Goal: Task Accomplishment & Management: Use online tool/utility

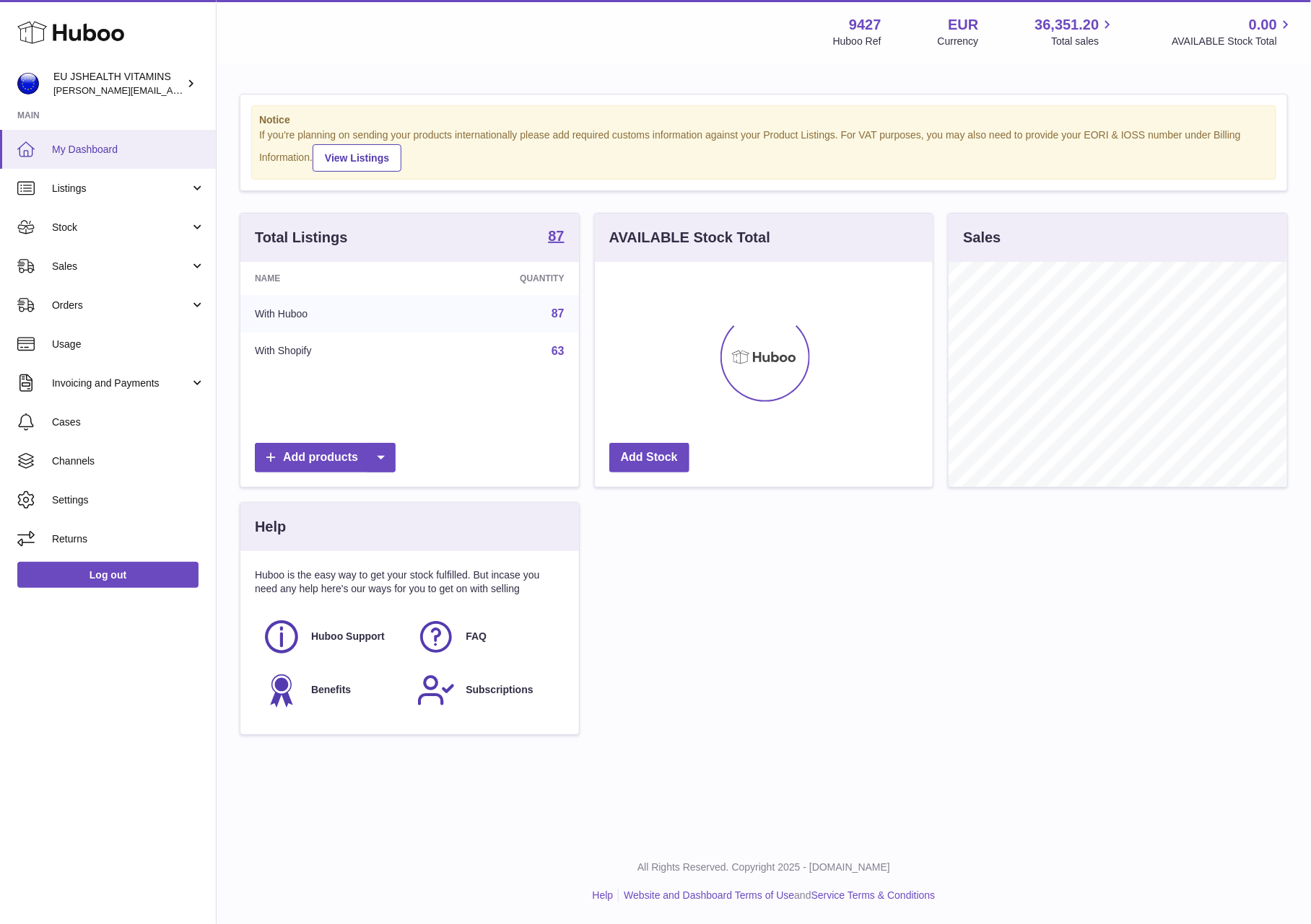
scroll to position [225, 338]
click at [95, 234] on link "Stock" at bounding box center [108, 227] width 216 height 39
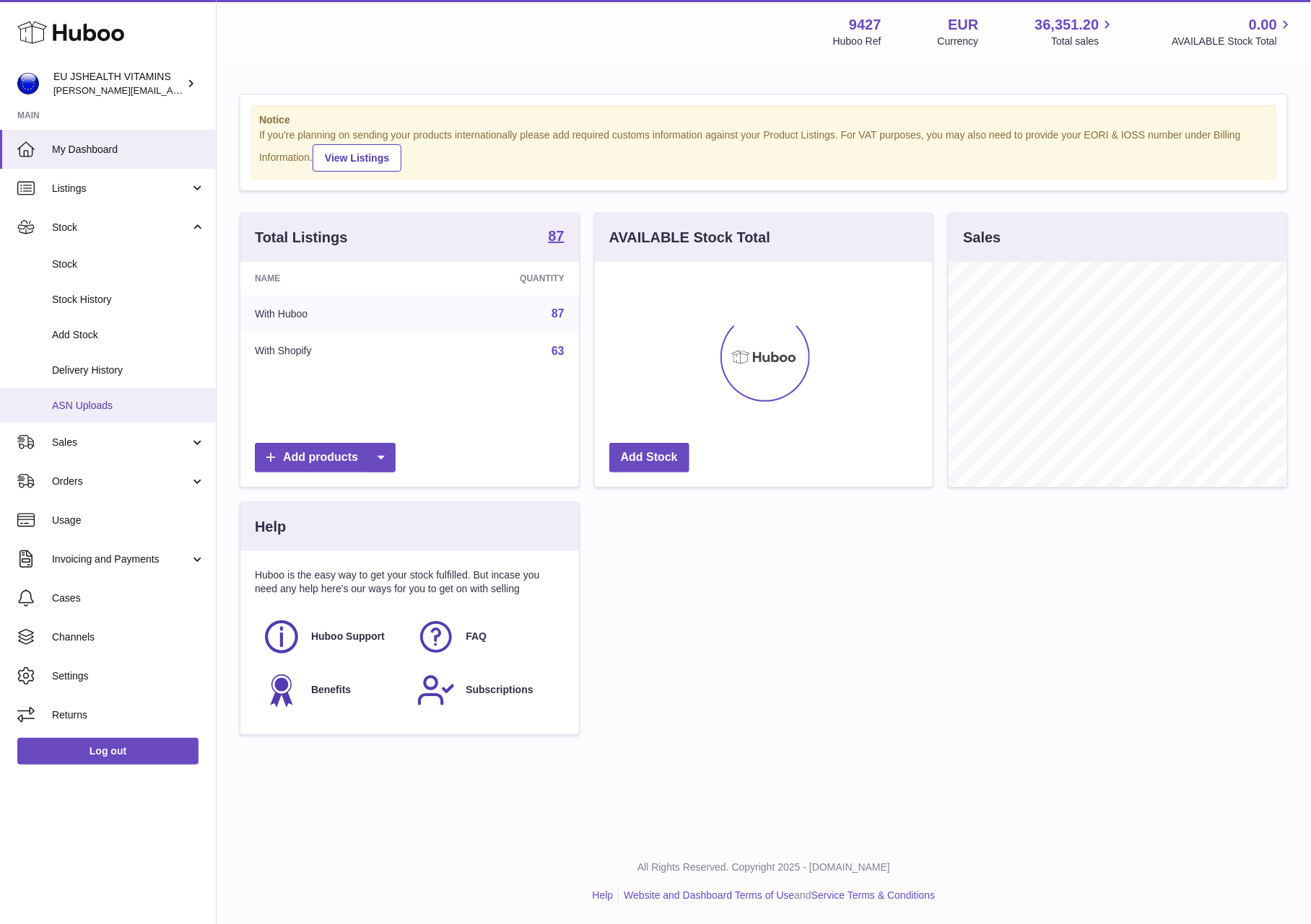
click at [112, 403] on span "ASN Uploads" at bounding box center [128, 406] width 153 height 14
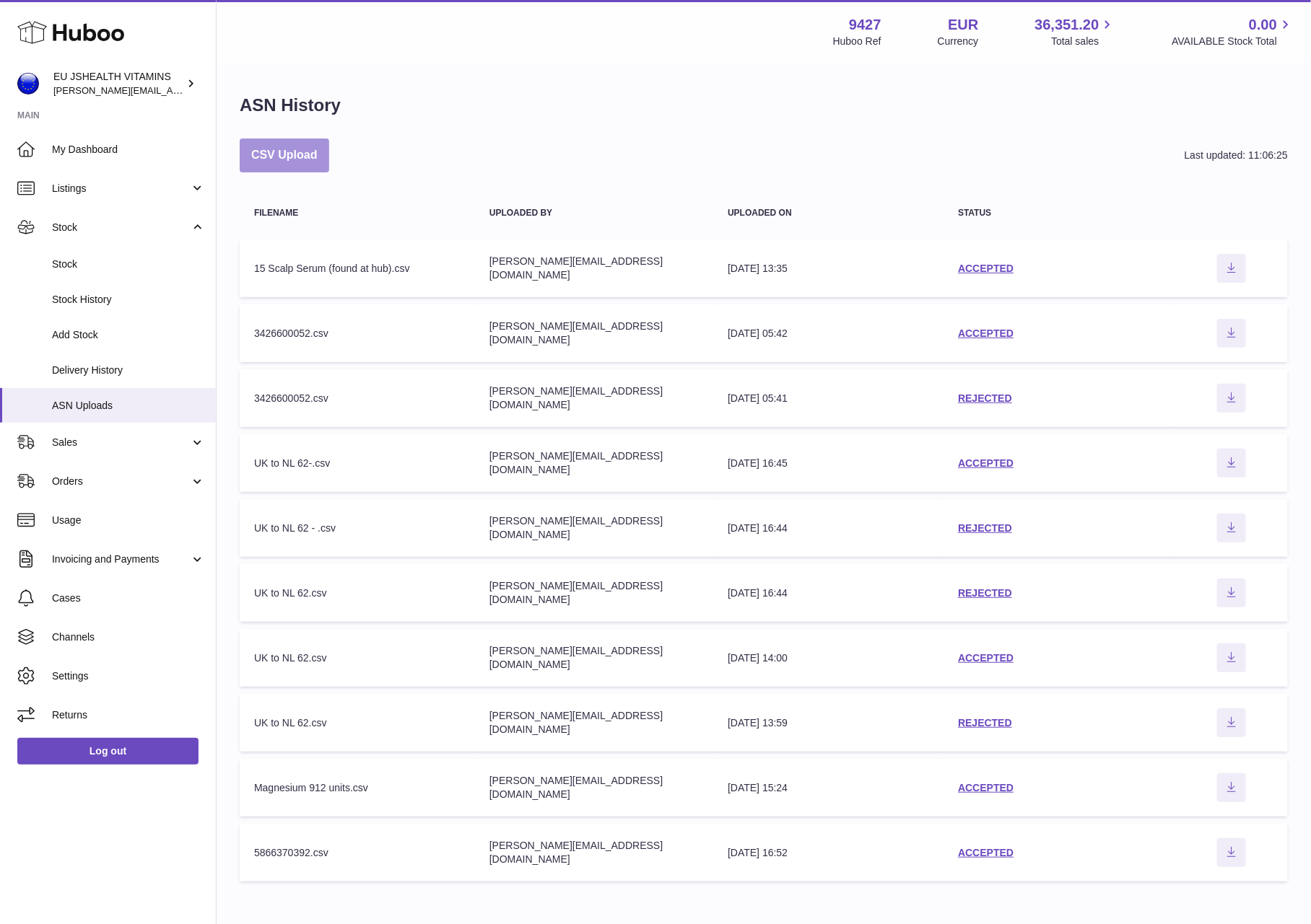
click at [287, 148] on button "CSV Upload" at bounding box center [285, 155] width 90 height 34
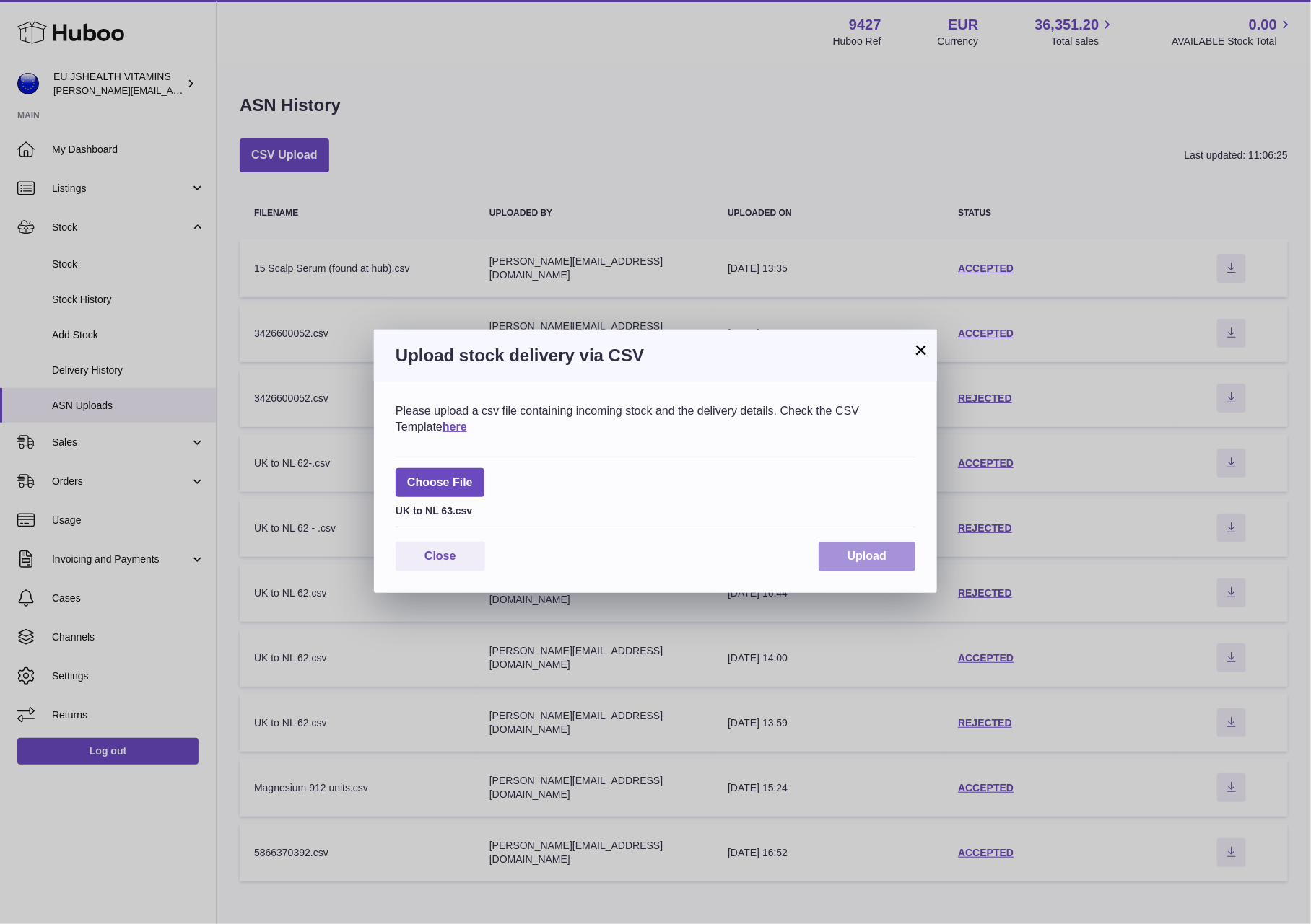
click at [842, 561] on button "Upload" at bounding box center [868, 557] width 97 height 29
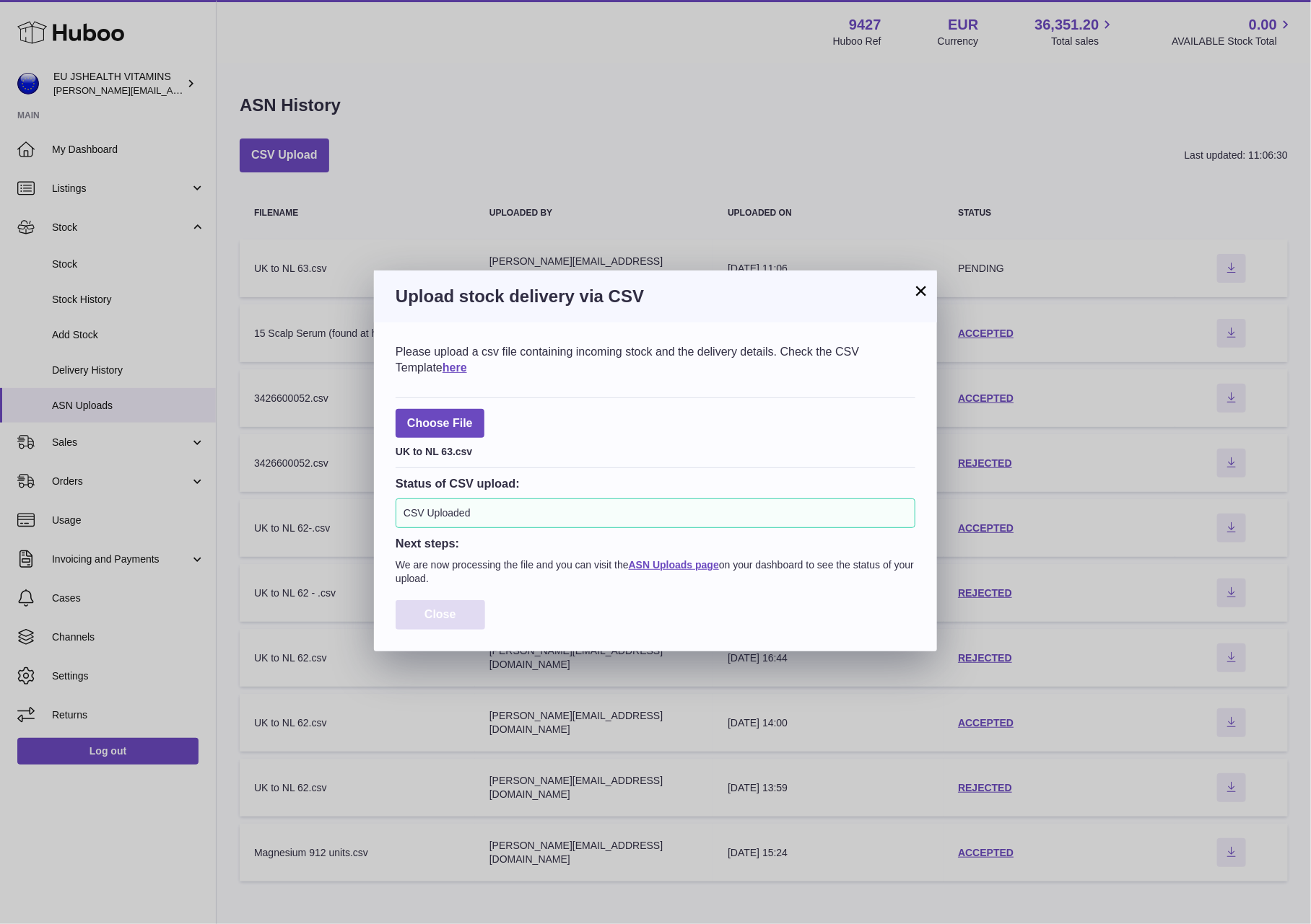
click at [468, 623] on button "Close" at bounding box center [441, 615] width 90 height 29
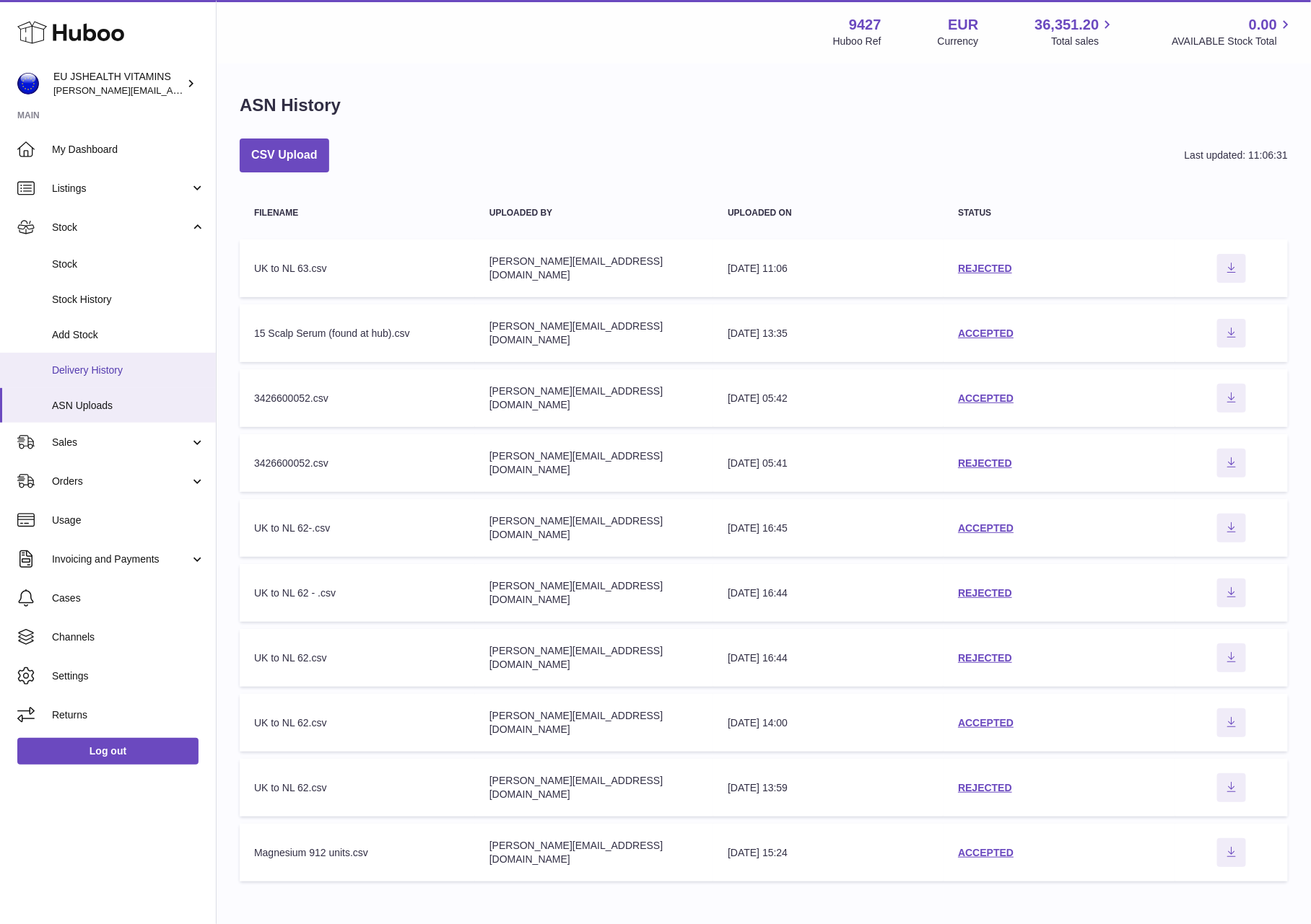
click at [104, 370] on span "Delivery History" at bounding box center [128, 370] width 153 height 14
click at [979, 274] on div "REJECTED" at bounding box center [1059, 268] width 202 height 14
click at [982, 266] on link "REJECTED" at bounding box center [985, 268] width 54 height 12
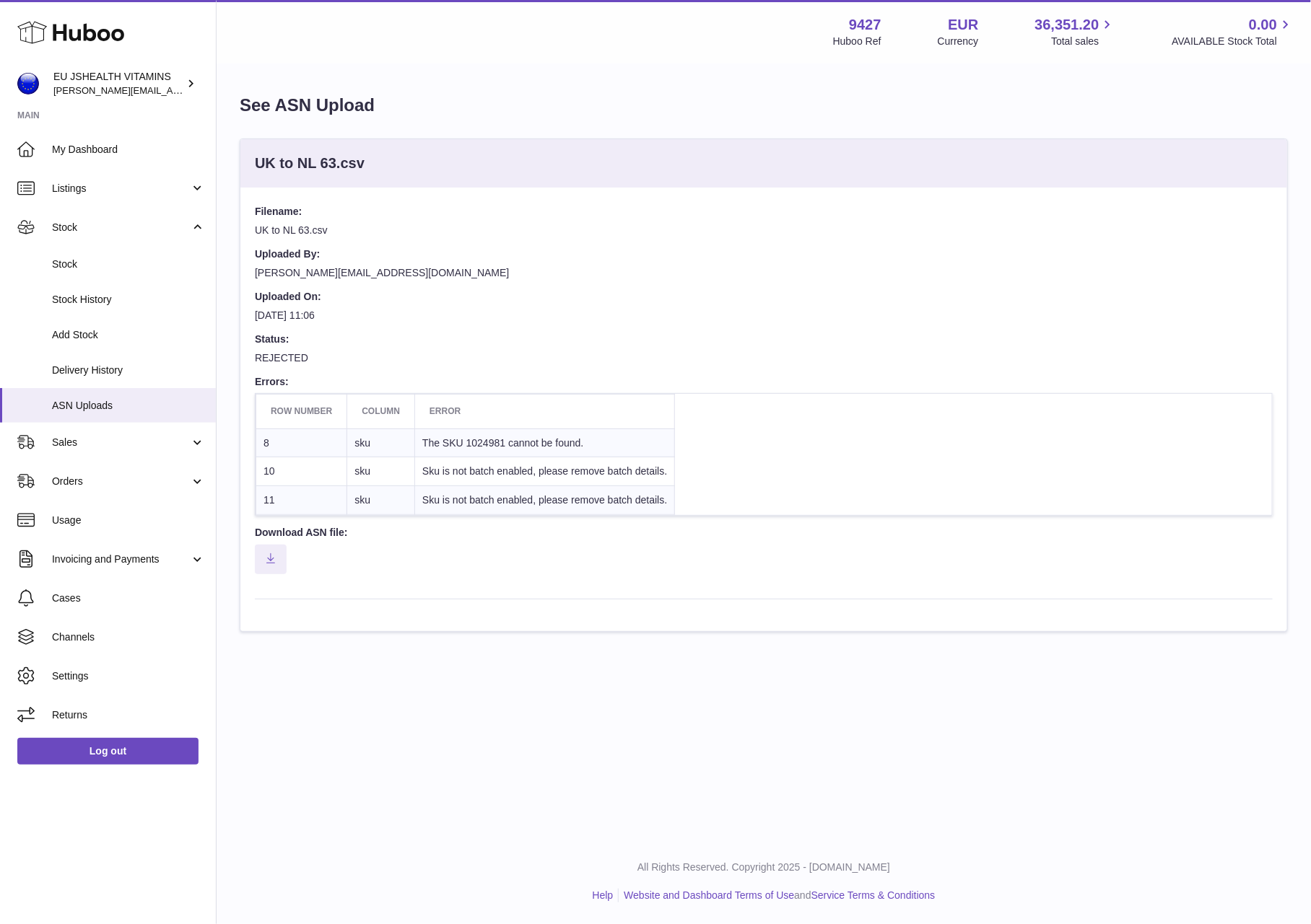
click at [271, 470] on td "10" at bounding box center [301, 473] width 91 height 29
click at [272, 433] on td "8" at bounding box center [301, 443] width 91 height 29
click at [486, 443] on td "The SKU 1024981 cannot be found." at bounding box center [545, 443] width 260 height 29
click at [486, 444] on td "The SKU 1024981 cannot be found." at bounding box center [545, 443] width 260 height 29
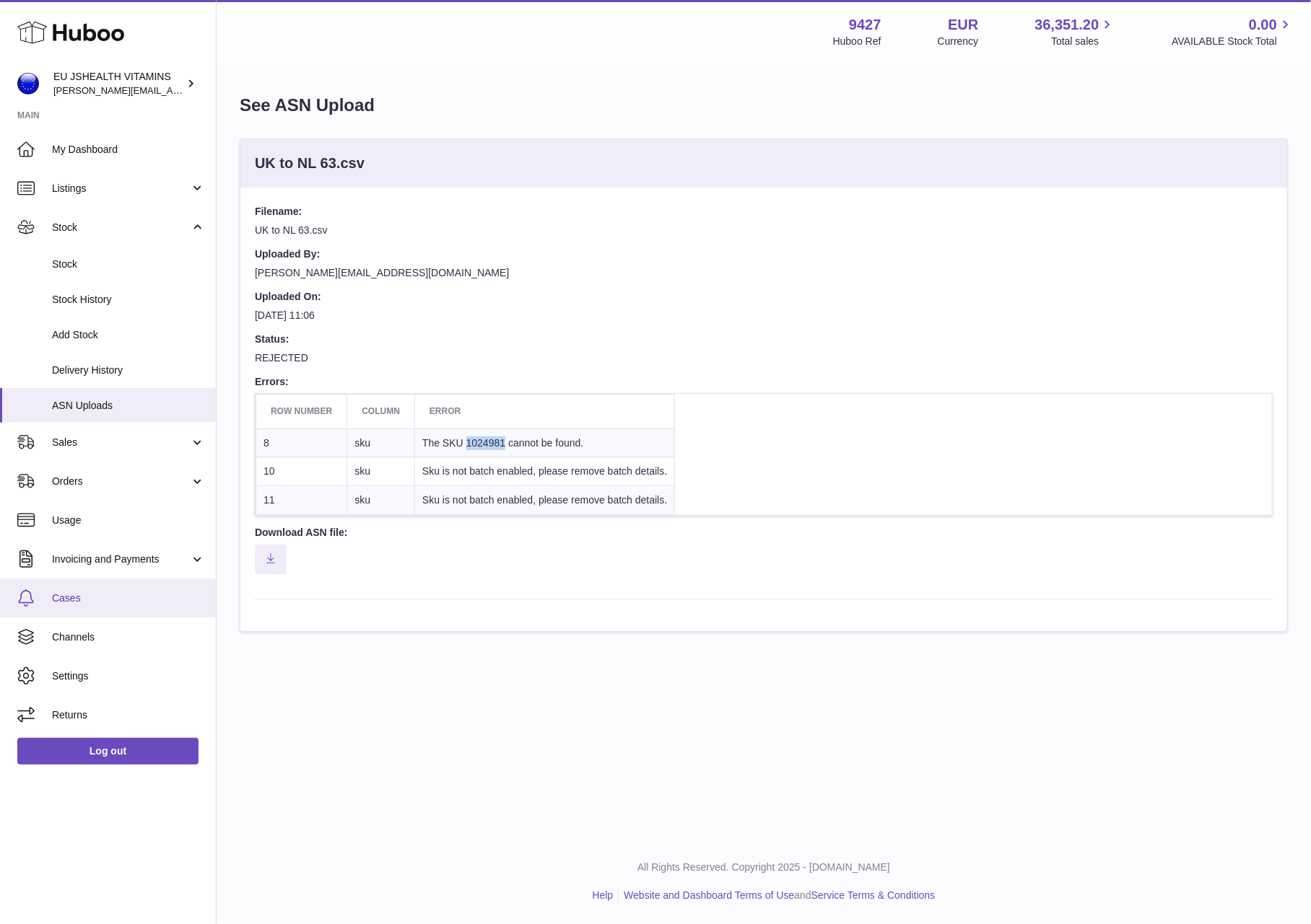
copy td "1024981"
click at [524, 212] on dt "Filename:" at bounding box center [763, 214] width 1018 height 18
click at [102, 260] on span "Stock" at bounding box center [128, 264] width 153 height 14
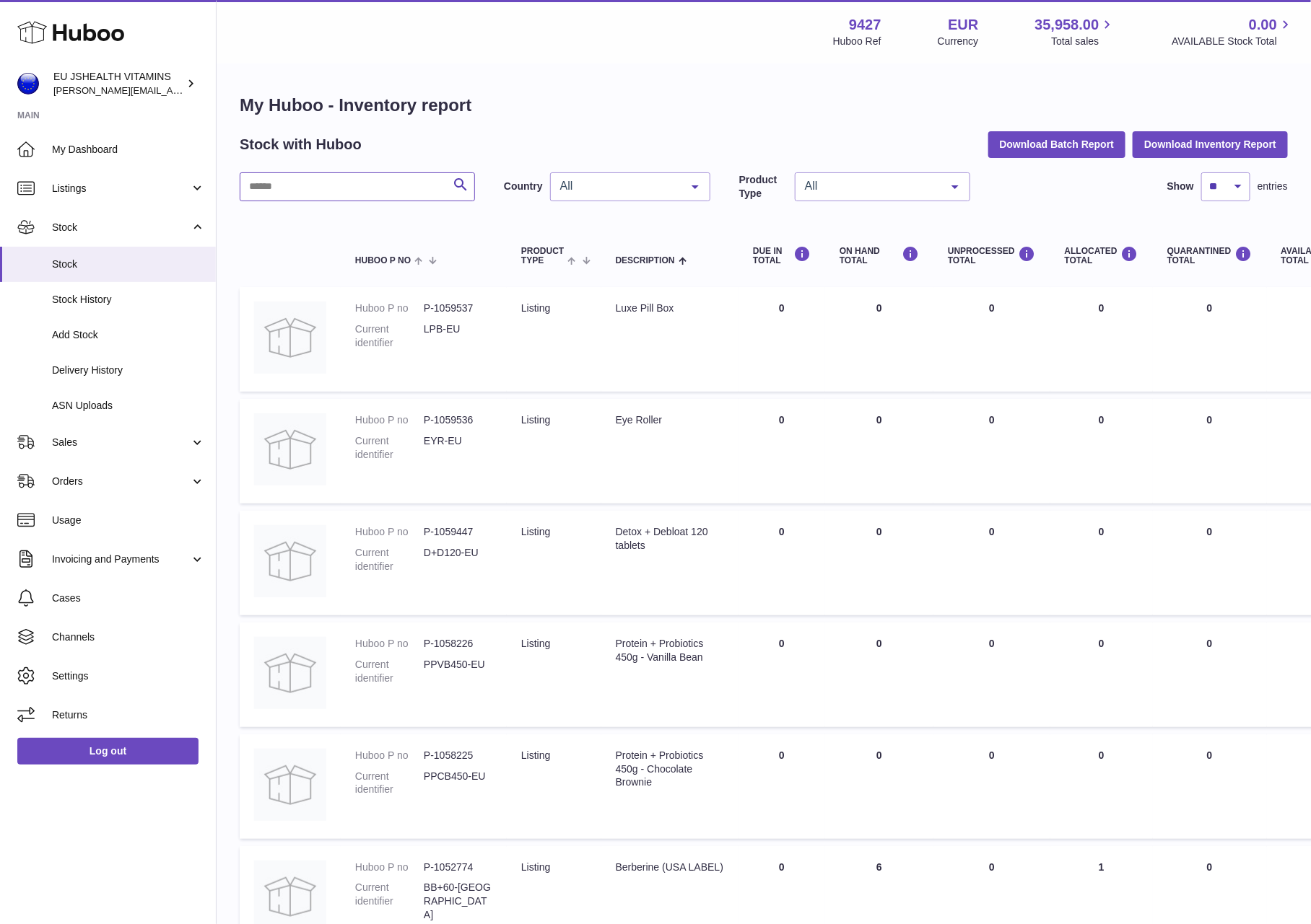
click at [301, 181] on input "text" at bounding box center [357, 187] width 235 height 29
type input "****"
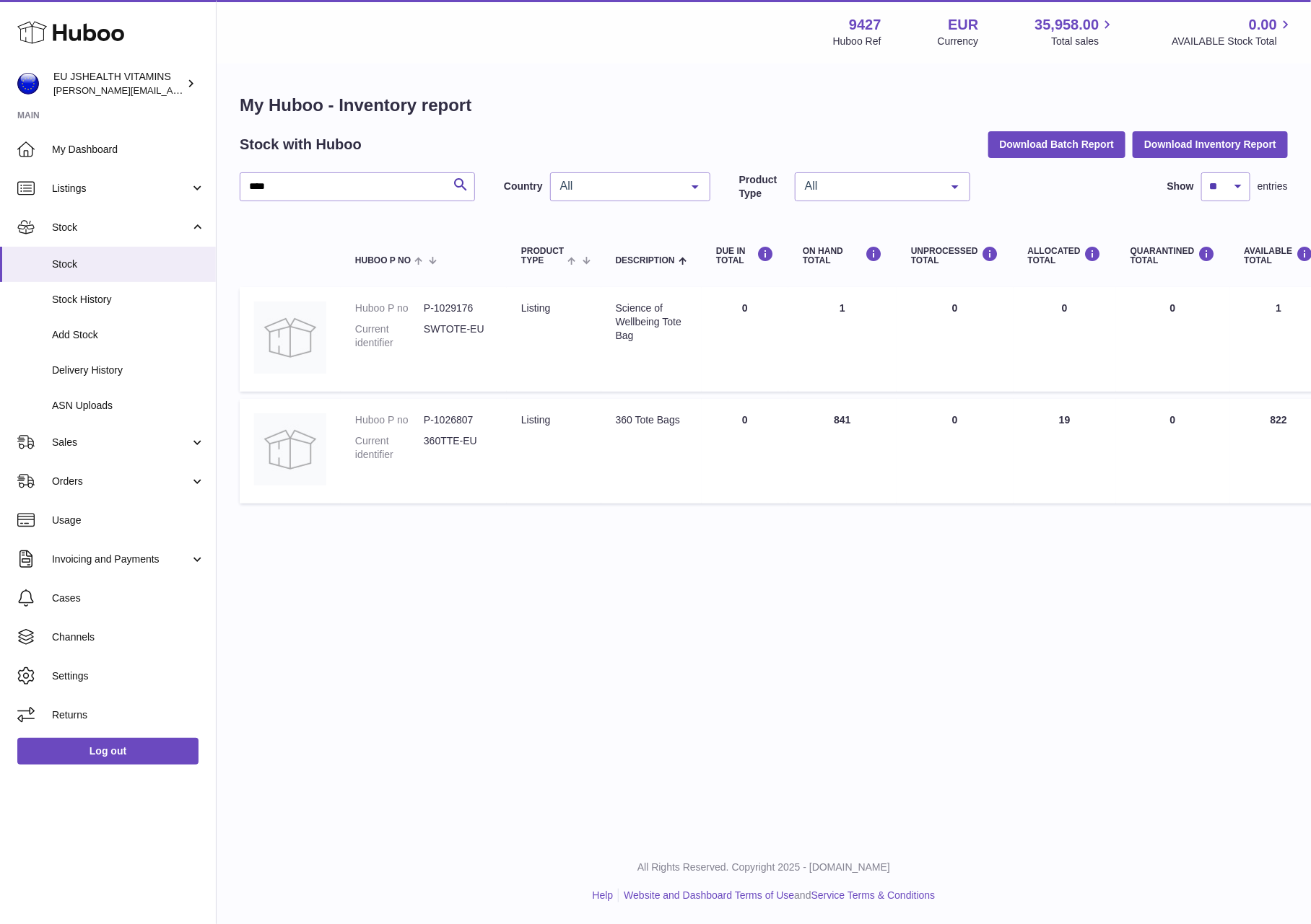
click at [456, 430] on dl "Huboo P no P-1026807 Current identifier 360TTE-EU" at bounding box center [424, 441] width 137 height 56
click at [464, 419] on dd "P-1026807" at bounding box center [458, 420] width 69 height 14
copy dd "1026807"
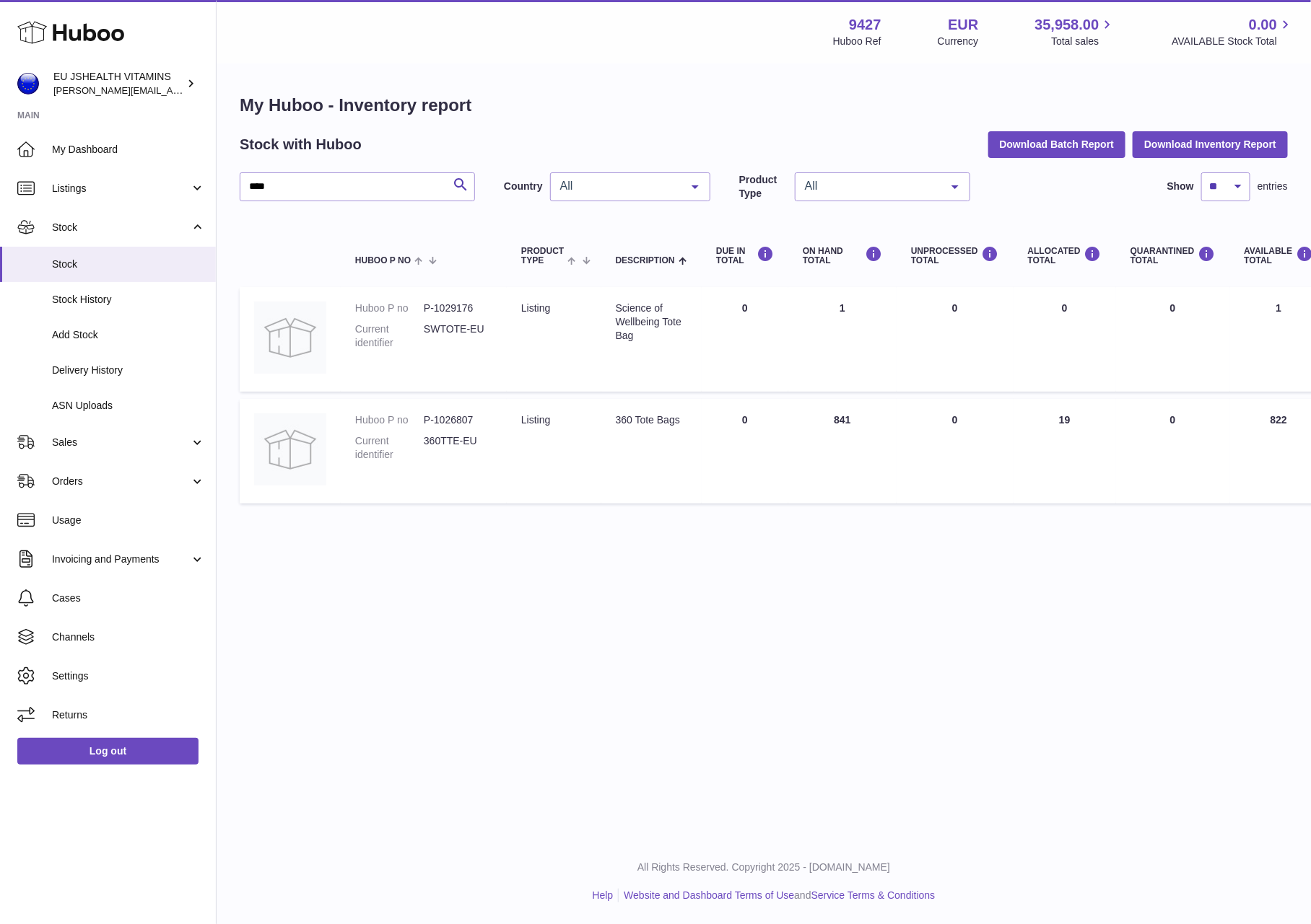
click at [690, 589] on div "Menu Huboo 9427 Huboo Ref EUR Currency 35,958.00 Total sales 0.00 AVAILABLE Sto…" at bounding box center [763, 419] width 1095 height 840
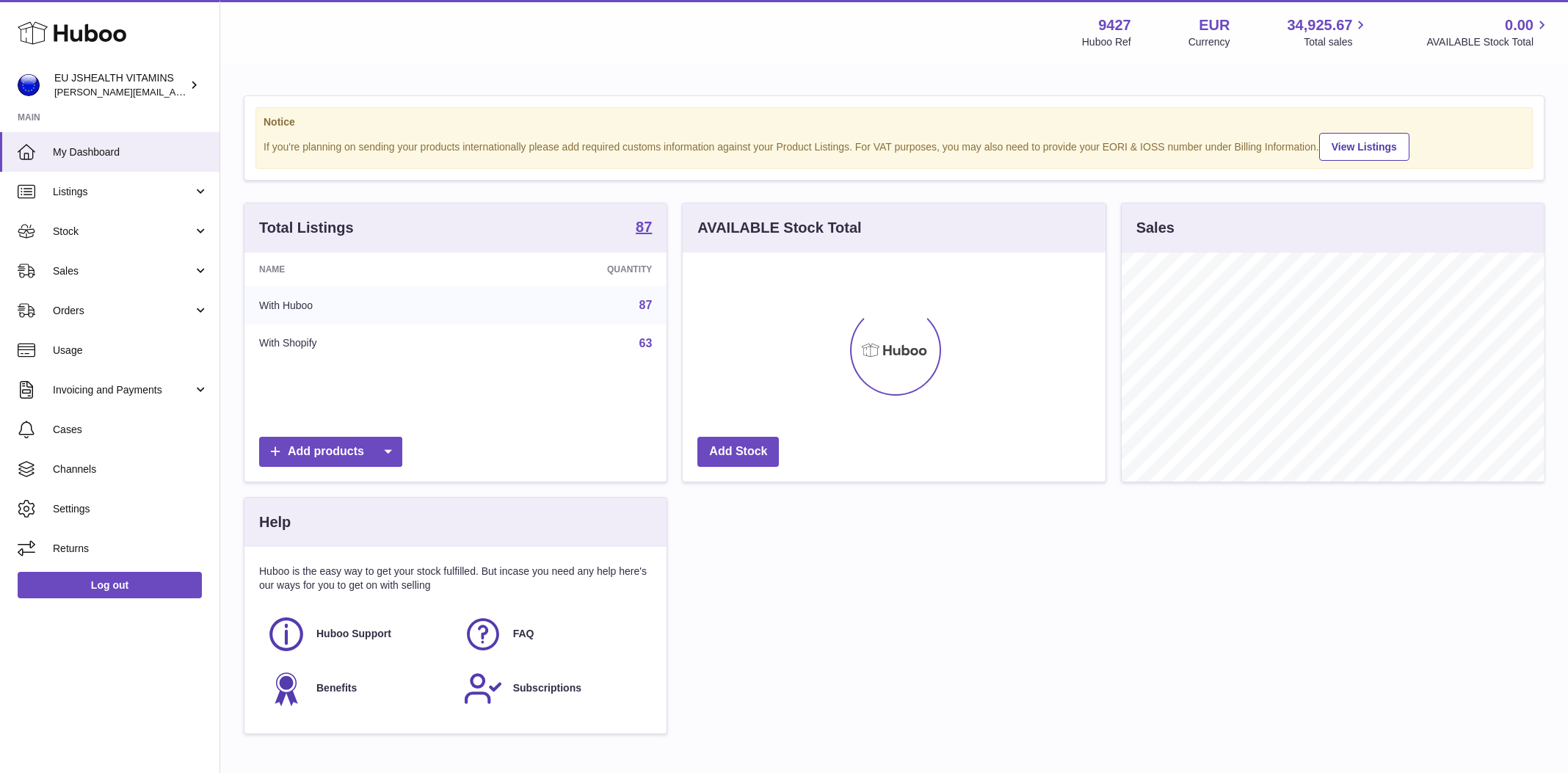
scroll to position [229, 423]
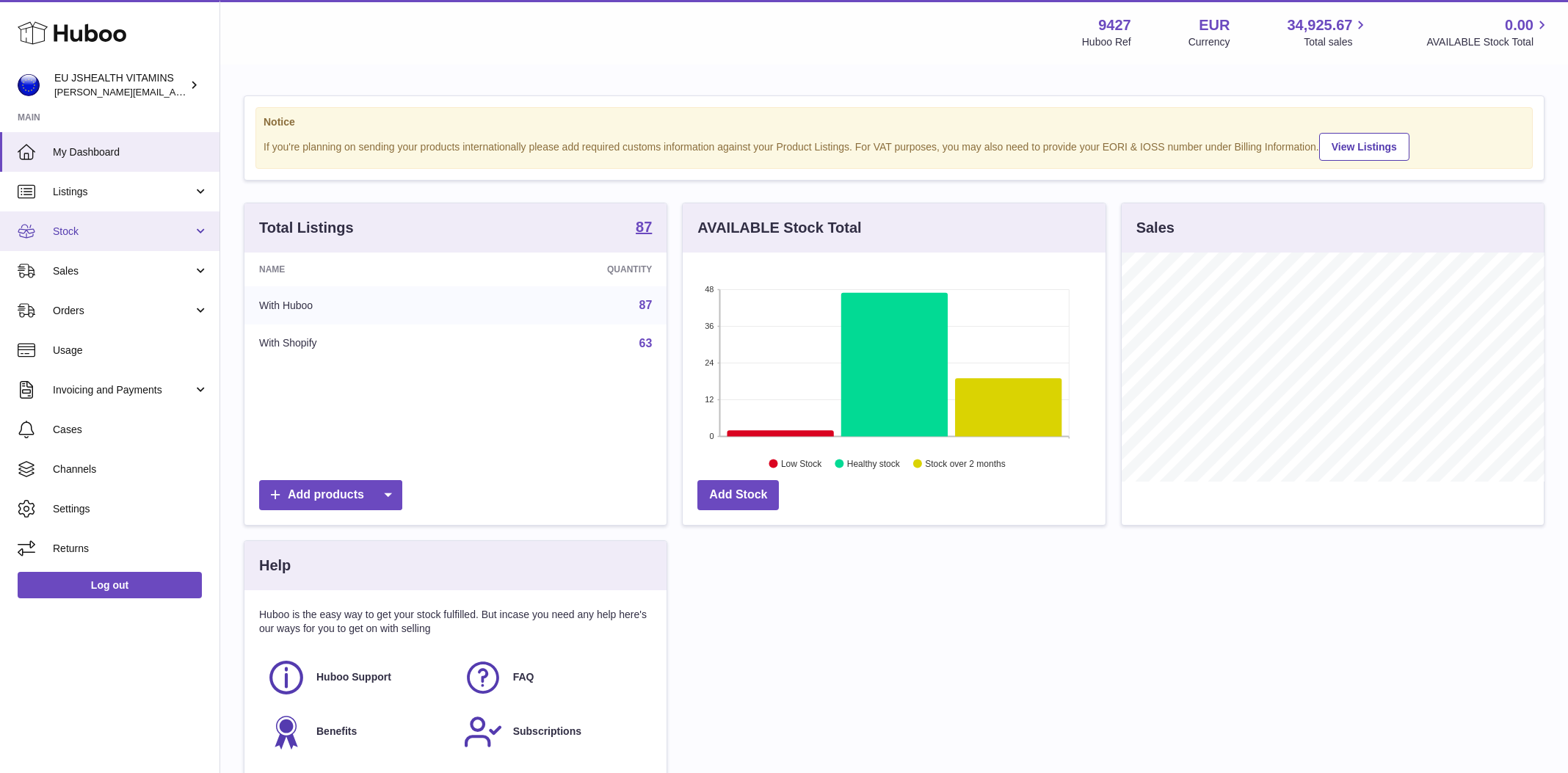
click at [94, 241] on link "Stock" at bounding box center [110, 231] width 220 height 40
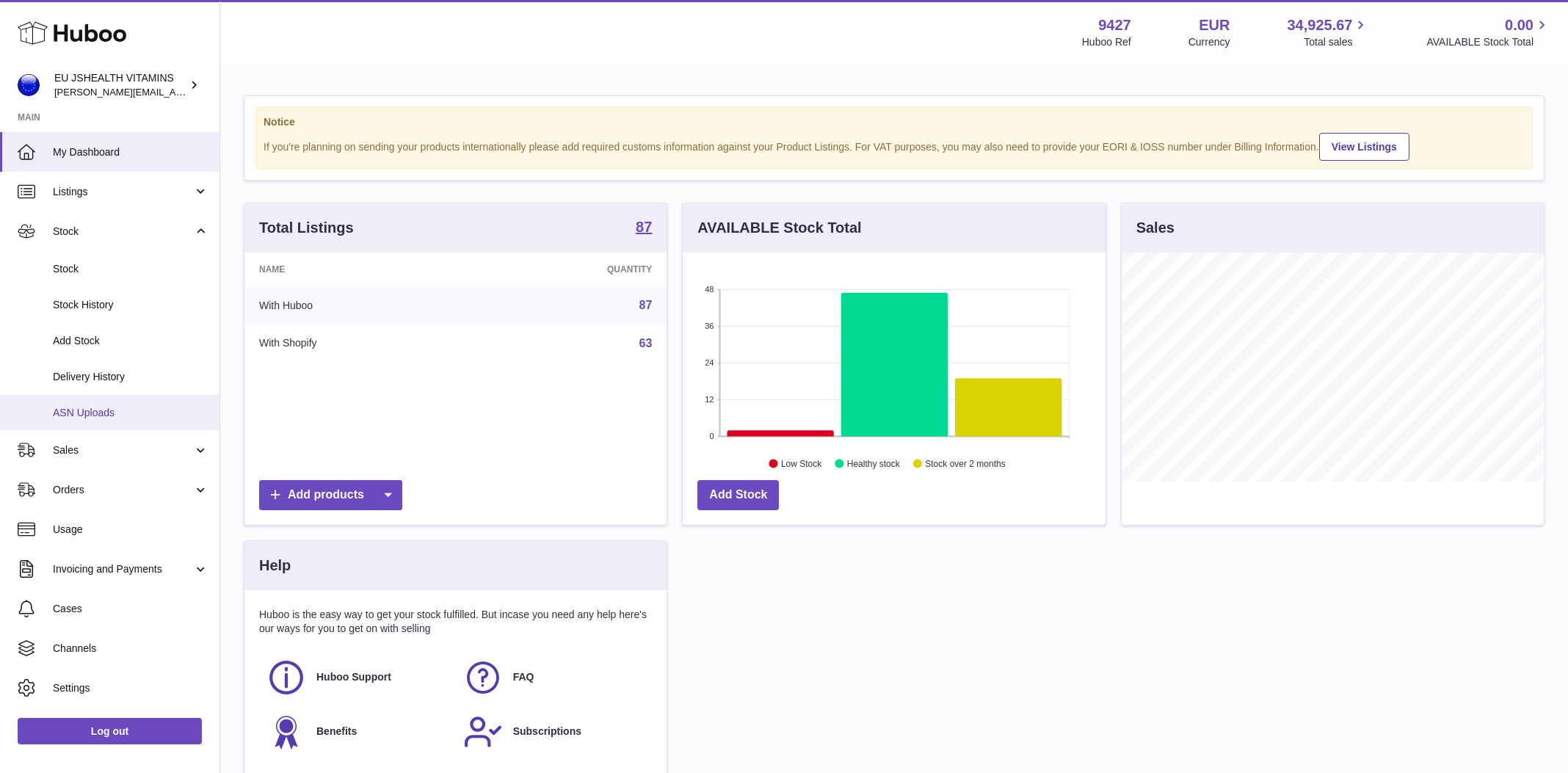
click at [96, 399] on link "ASN Uploads" at bounding box center [110, 413] width 220 height 36
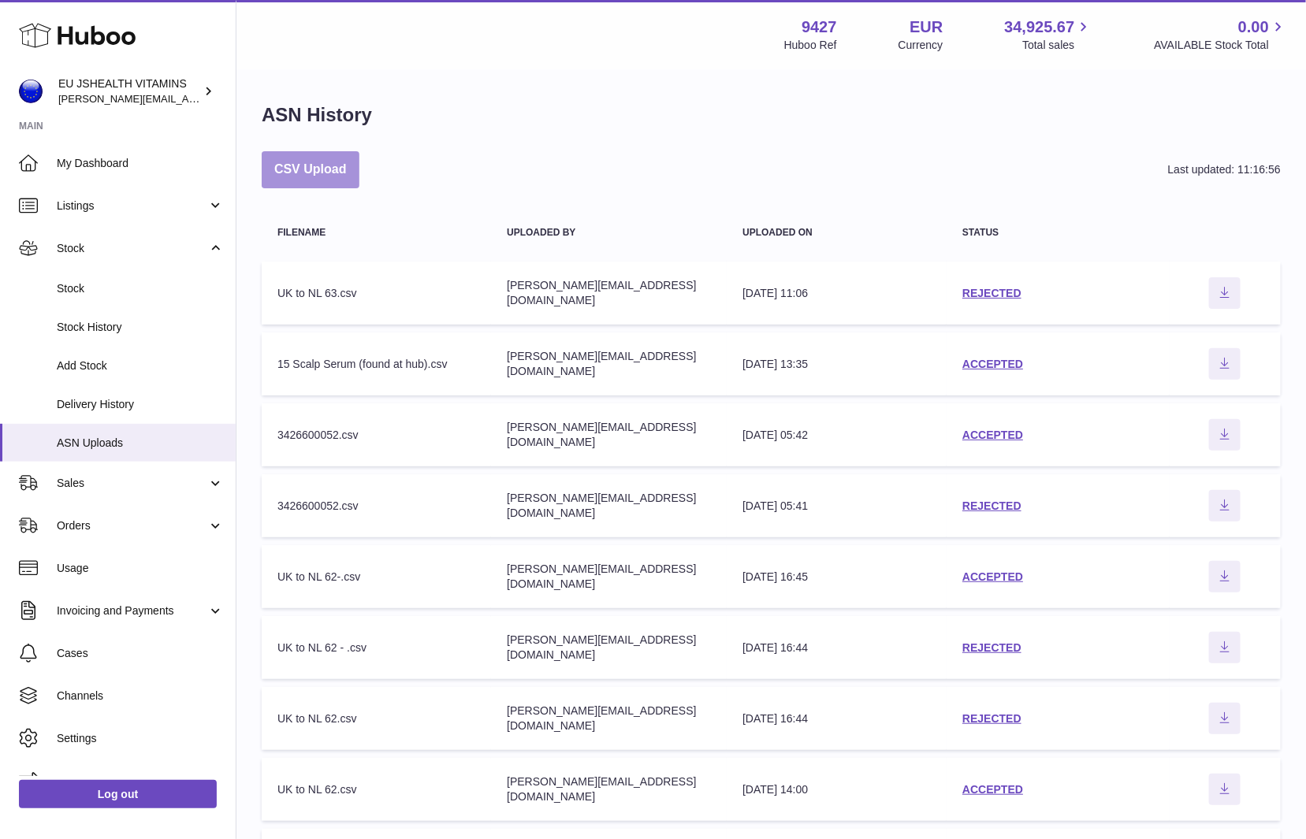
click at [343, 187] on button "CSV Upload" at bounding box center [311, 169] width 98 height 37
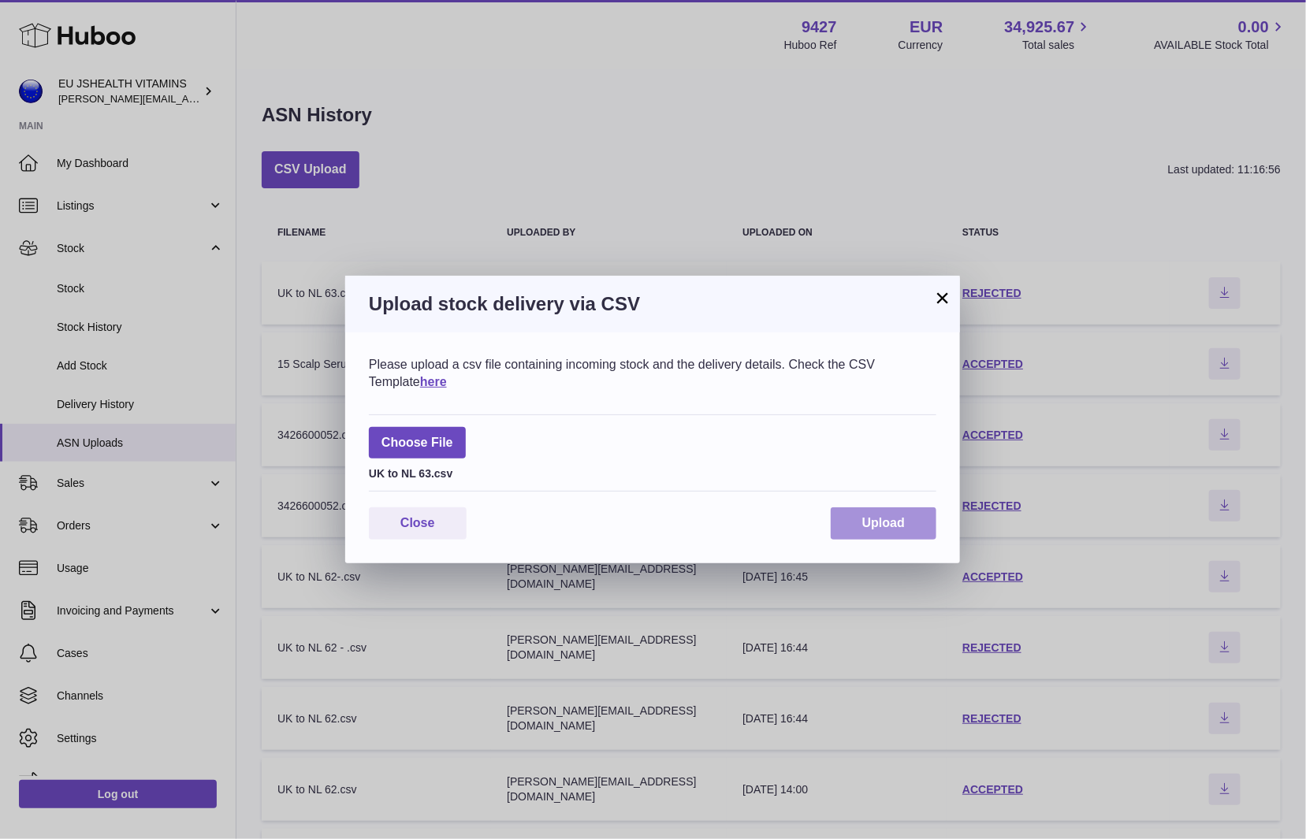
click at [878, 513] on button "Upload" at bounding box center [884, 524] width 106 height 32
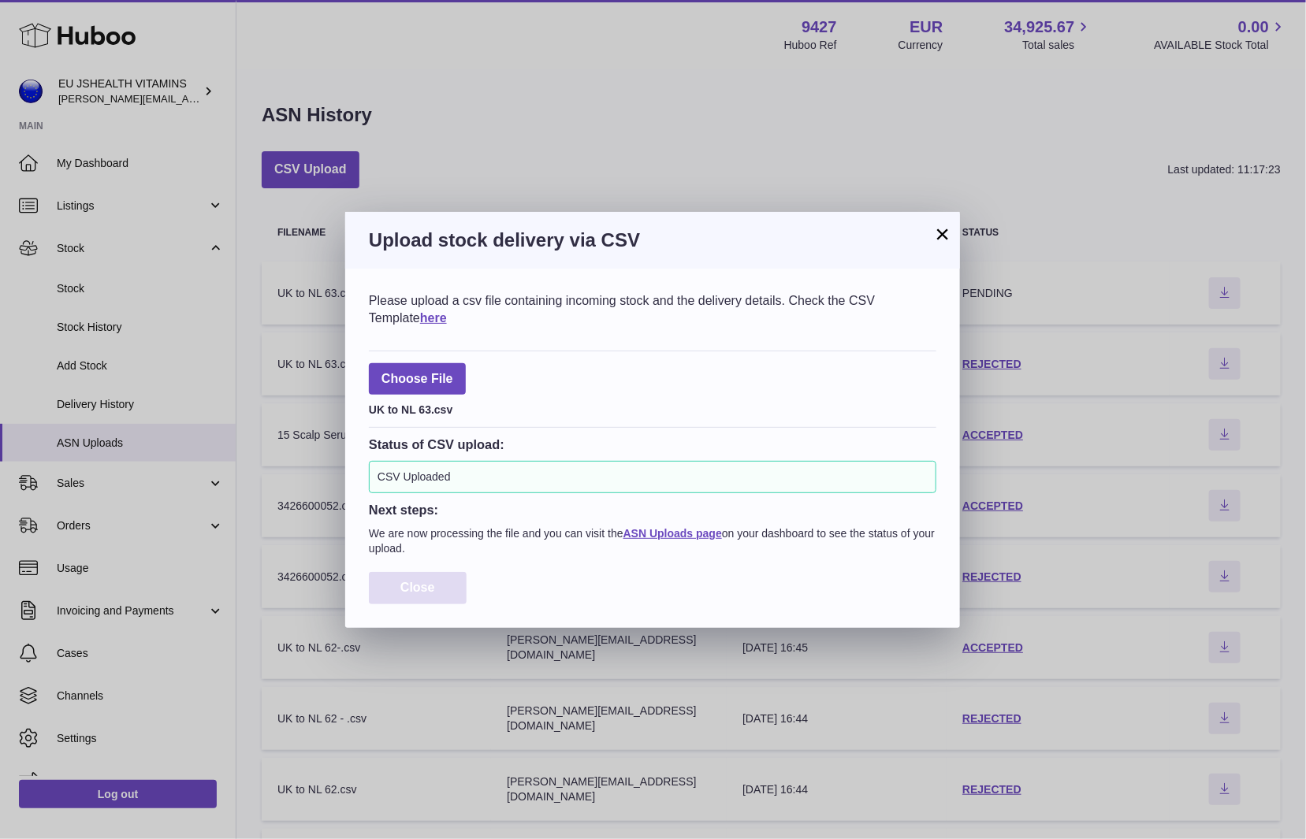
click at [441, 593] on button "Close" at bounding box center [418, 588] width 98 height 32
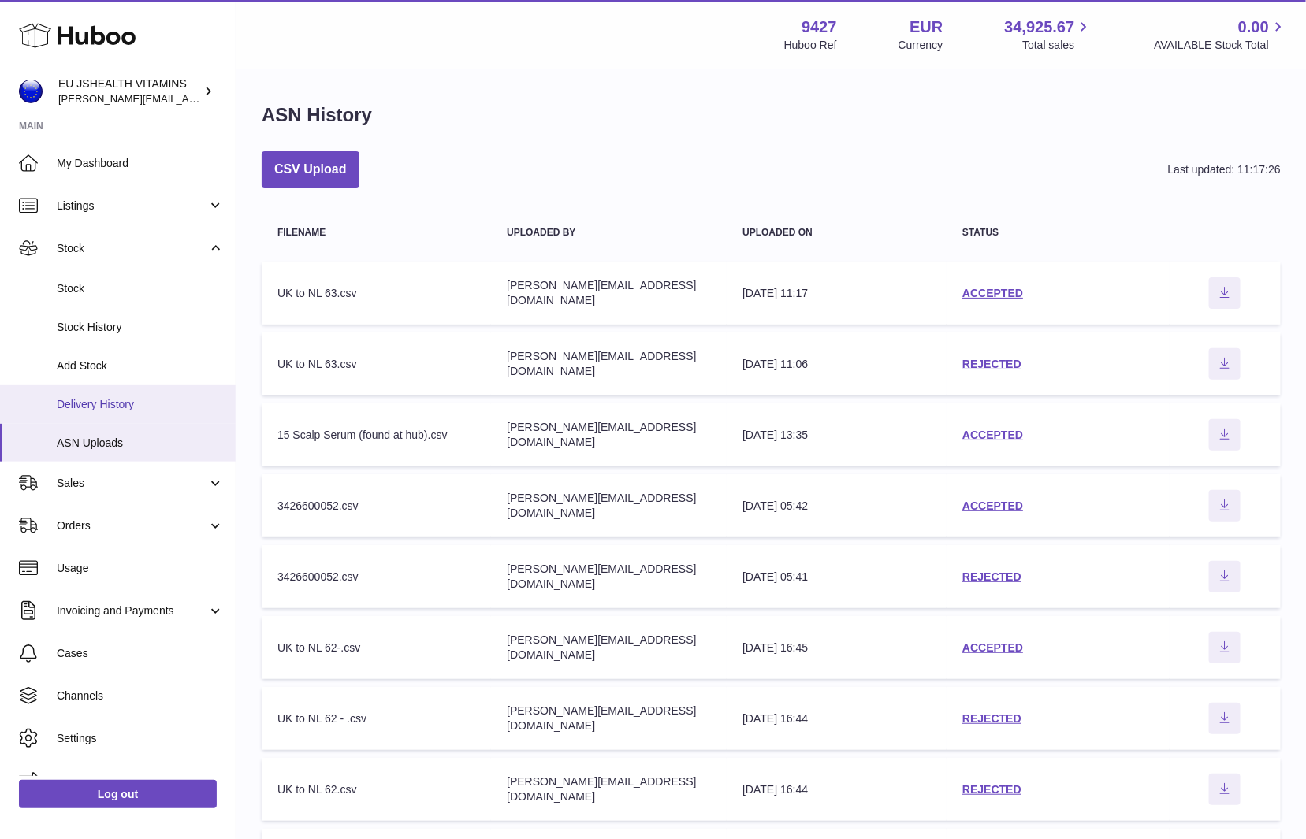
click at [99, 400] on span "Delivery History" at bounding box center [140, 404] width 167 height 15
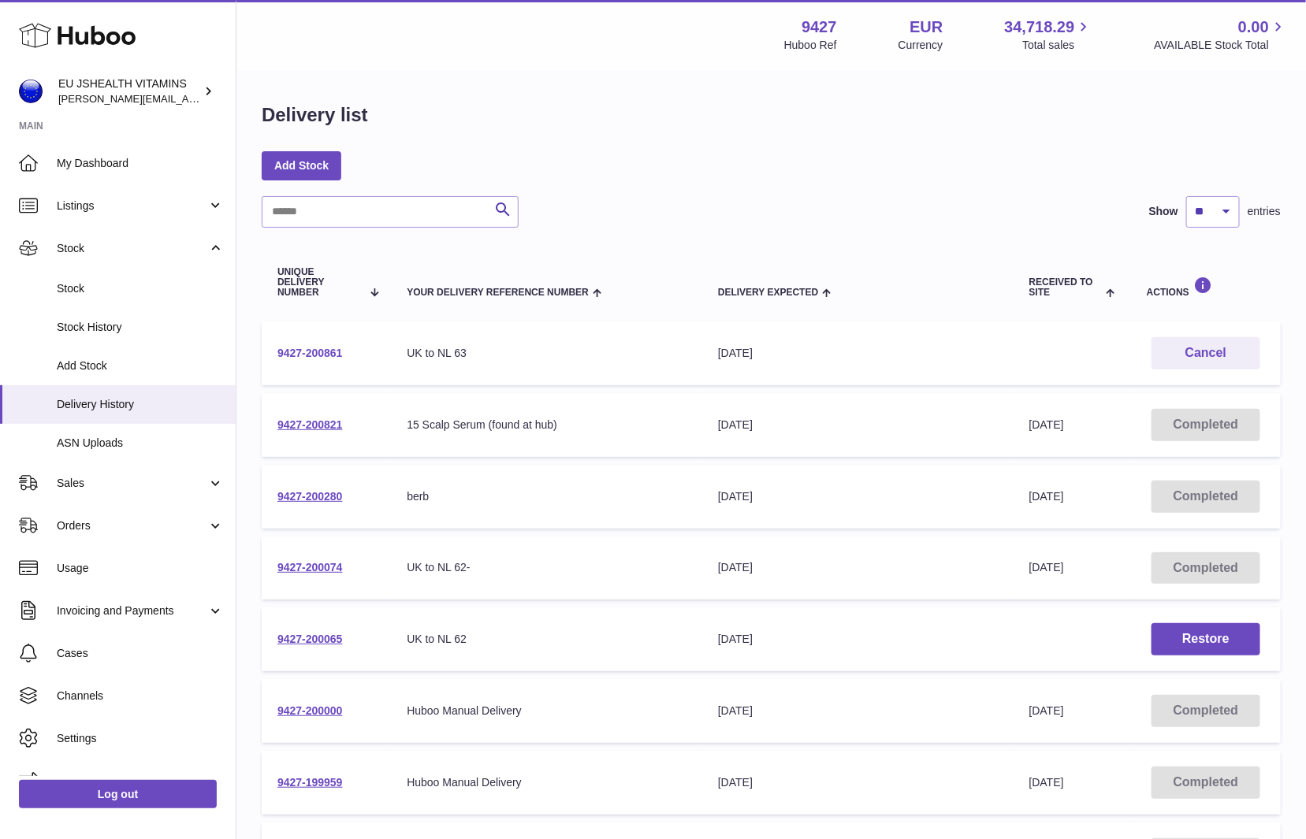
click at [334, 350] on link "9427-200861" at bounding box center [309, 353] width 65 height 13
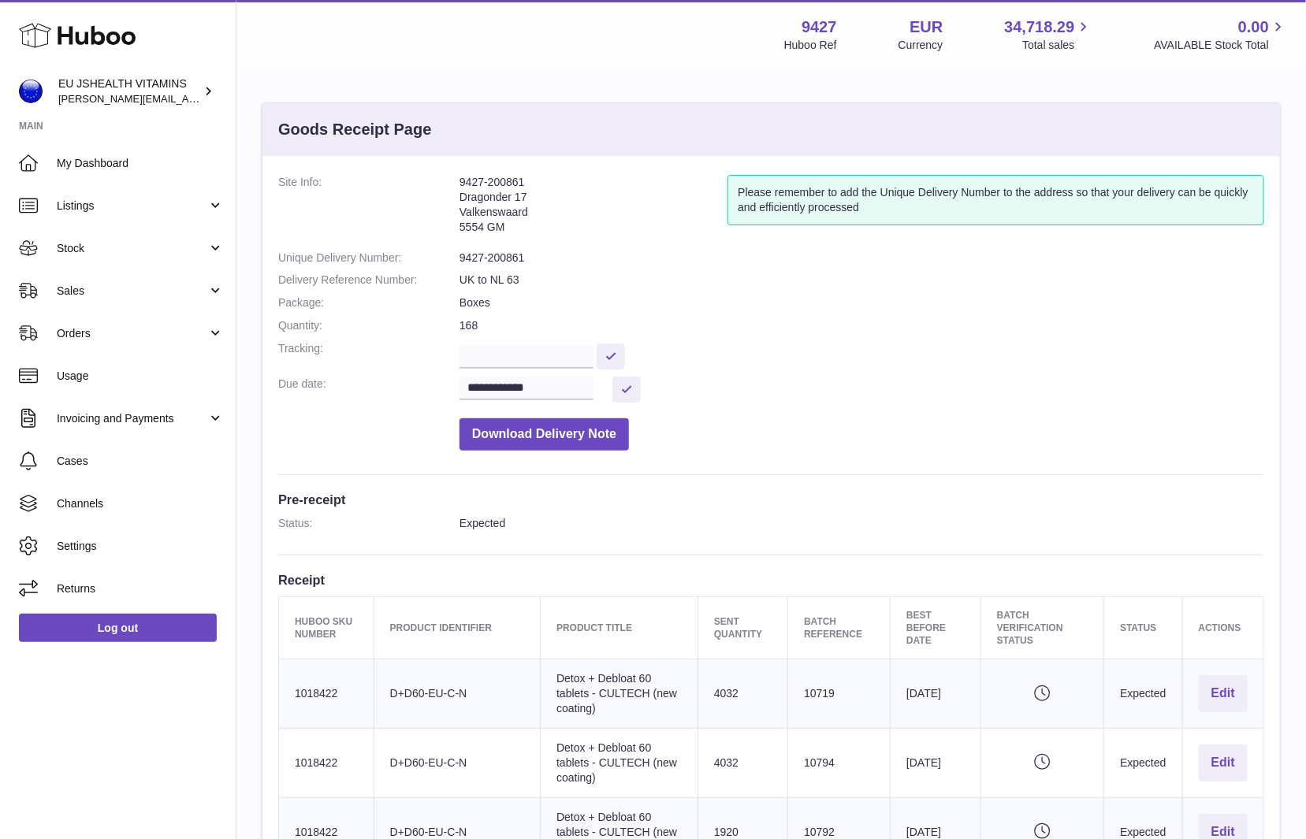
click at [471, 251] on dd "9427-200861" at bounding box center [861, 258] width 805 height 15
copy dl "9427-200861"
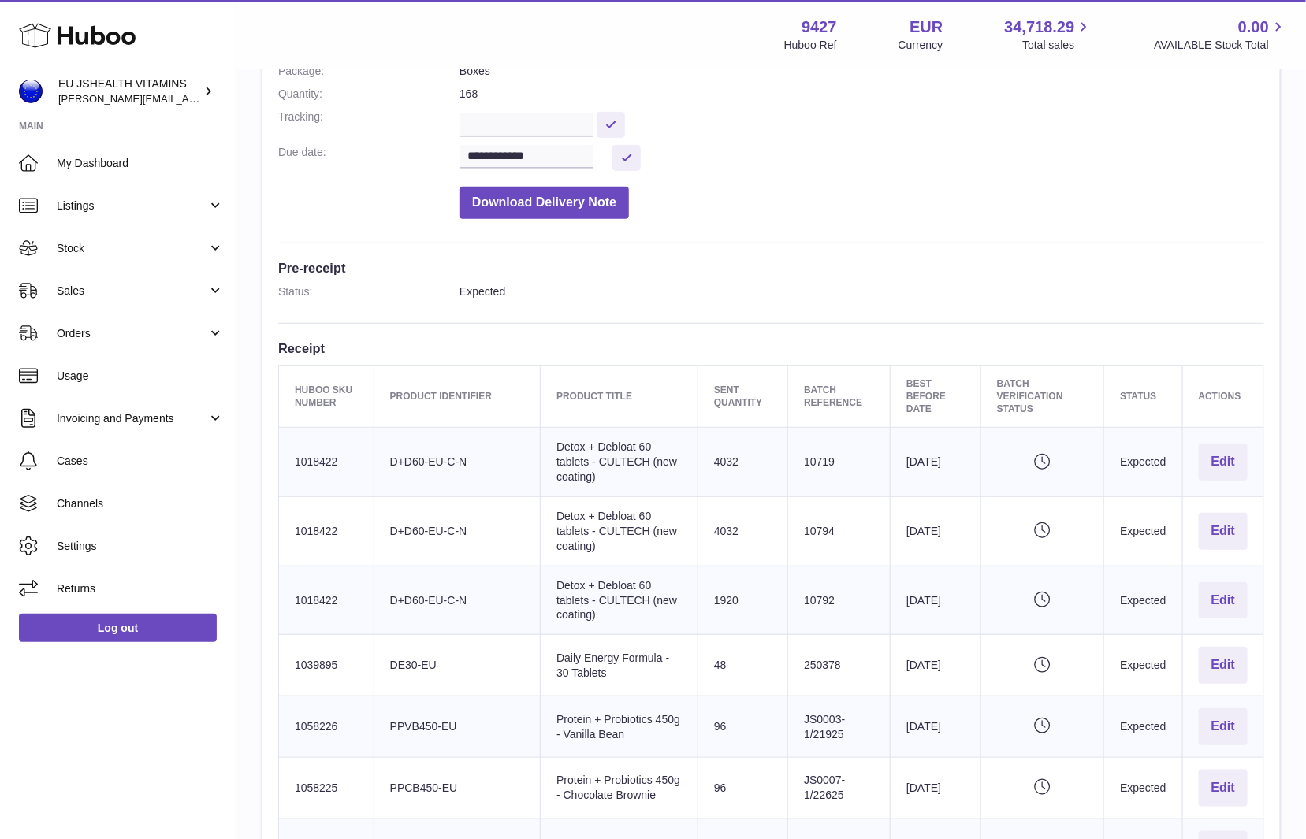
scroll to position [296, 0]
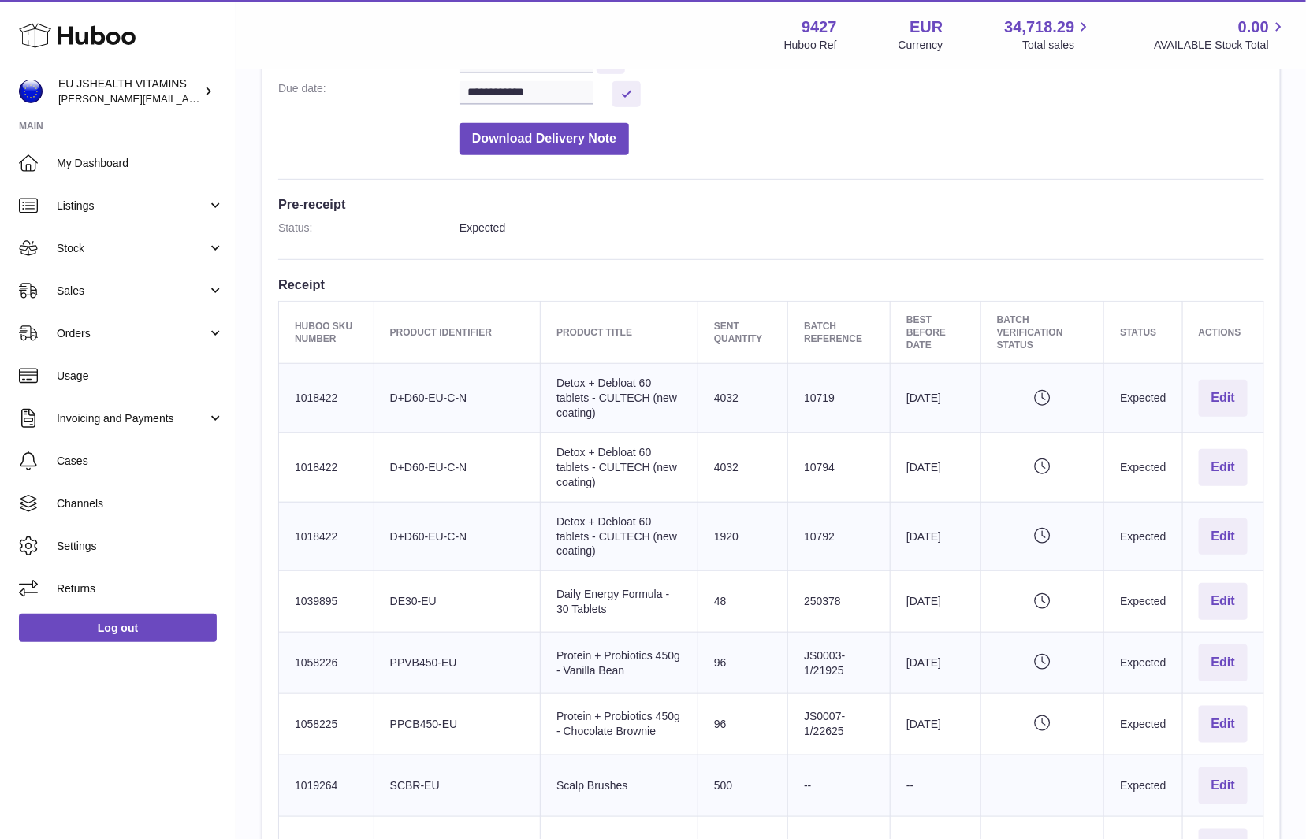
drag, startPoint x: 643, startPoint y: 401, endPoint x: 541, endPoint y: 385, distance: 103.8
click at [541, 385] on td "Product title Detox + Debloat 60 tablets - CULTECH (new coating)" at bounding box center [620, 398] width 158 height 69
copy td "+ Debloat 60 tablets - CULTECH (new coating)"
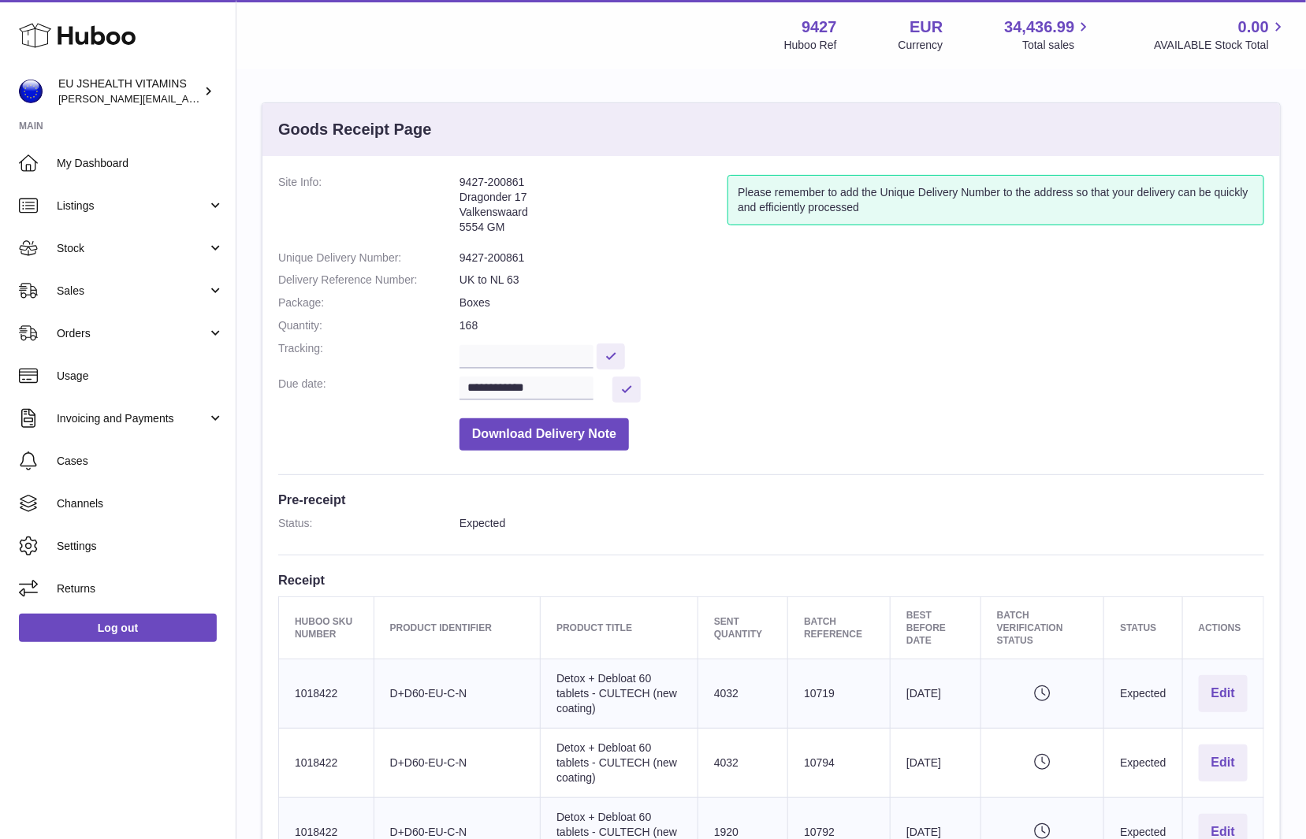
click at [641, 406] on dl "**********" at bounding box center [771, 317] width 986 height 284
drag, startPoint x: 633, startPoint y: 699, endPoint x: 543, endPoint y: 686, distance: 90.7
click at [543, 686] on td "Product title Detox + Debloat 60 tablets - CULTECH (new coating)" at bounding box center [620, 694] width 158 height 69
copy td "+ Debloat 60 tablets - CULTECH (new coating)"
click at [317, 684] on td "Huboo SKU Number 1018422" at bounding box center [326, 694] width 95 height 69
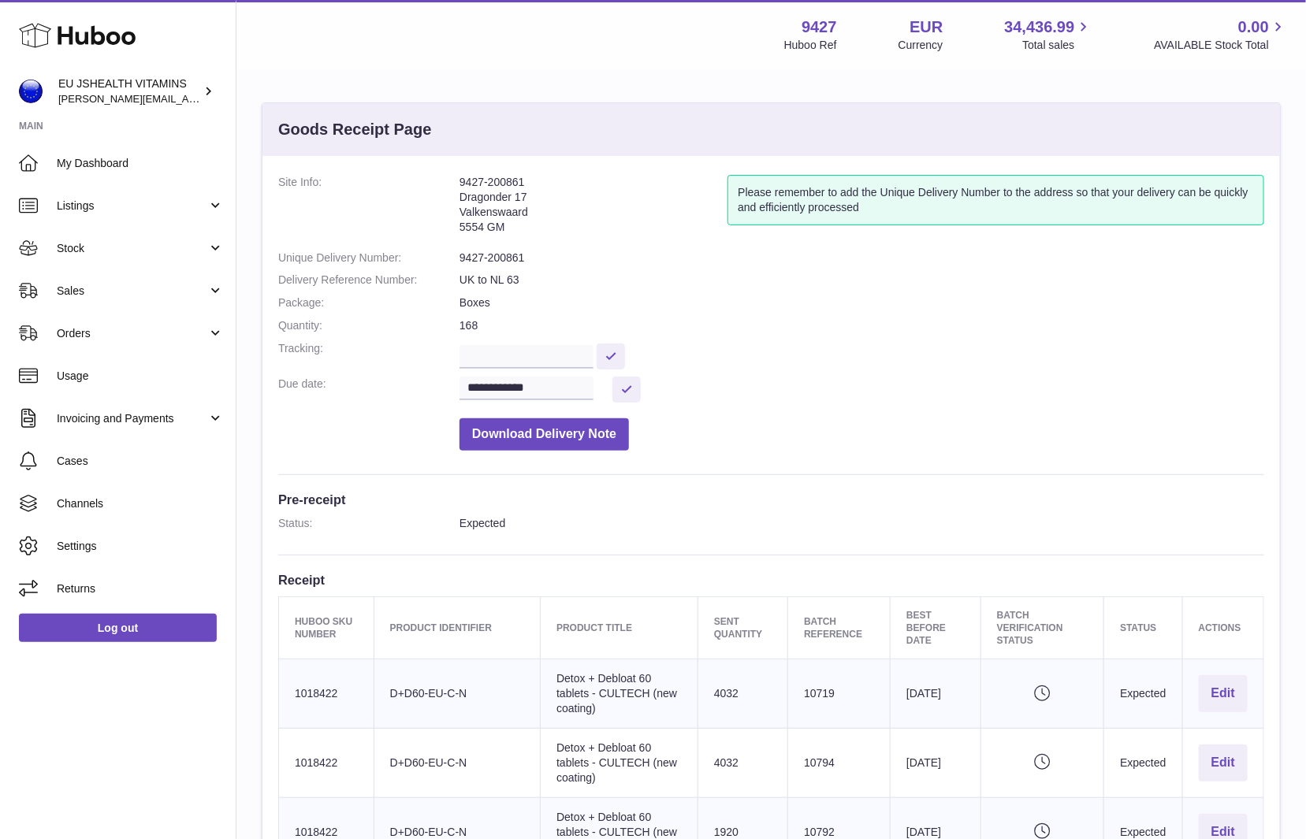
click at [317, 684] on td "Huboo SKU Number 1018422" at bounding box center [326, 694] width 95 height 69
copy td "1018422"
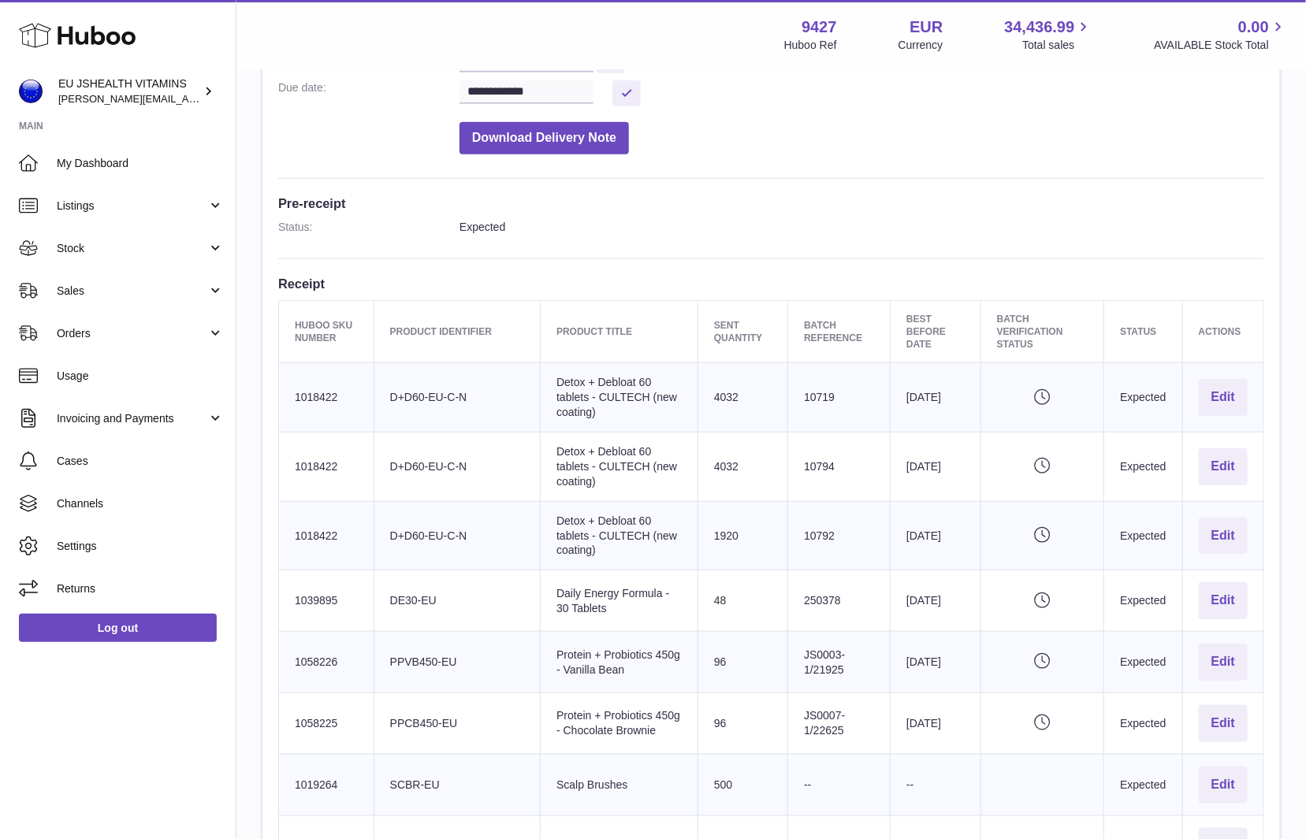
scroll to position [329, 0]
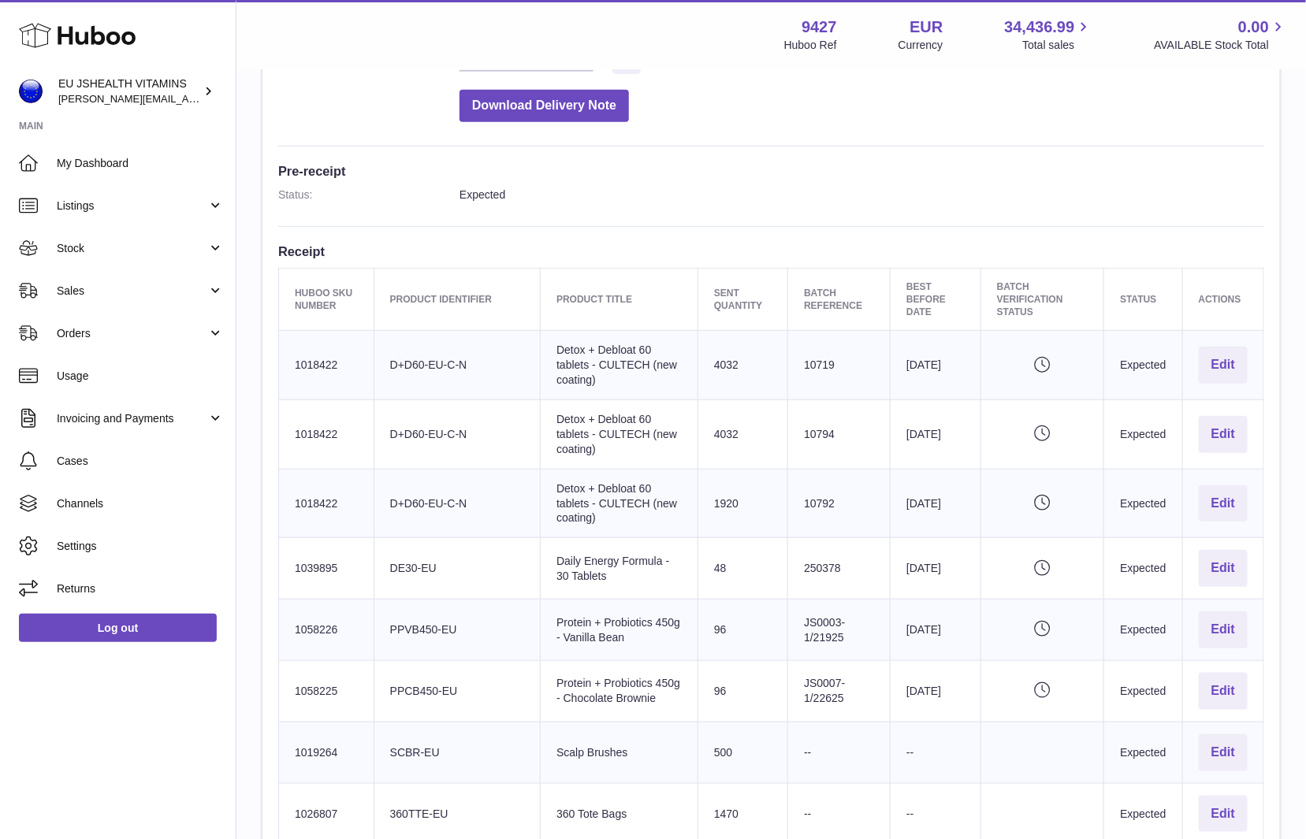
drag, startPoint x: 564, startPoint y: 563, endPoint x: 534, endPoint y: 536, distance: 40.2
click at [541, 538] on td "Product title Daily Energy Formula - 30 Tablets" at bounding box center [620, 568] width 158 height 61
copy td "Energy Formula - 30 Tablets"
click at [333, 538] on td "Huboo SKU Number 1039895" at bounding box center [326, 568] width 95 height 61
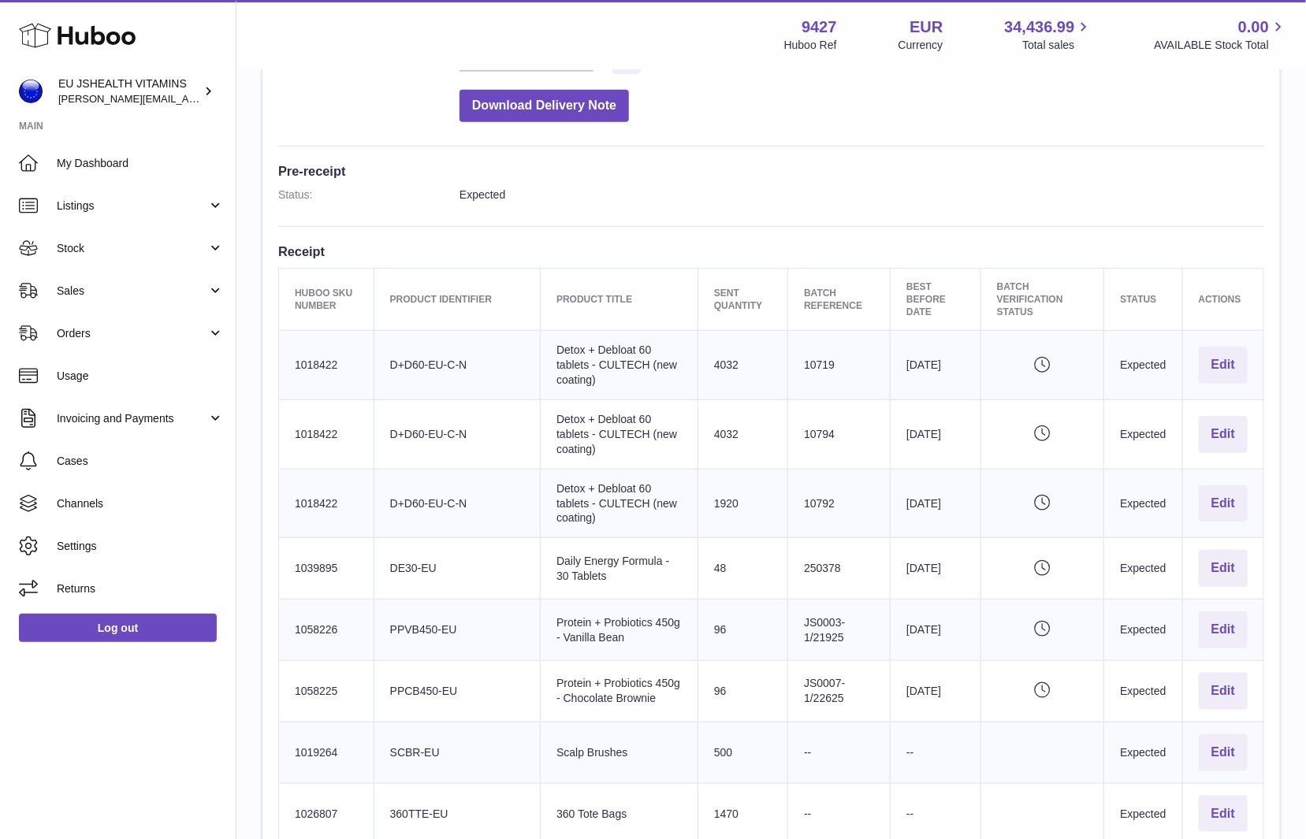
copy td "1039895"
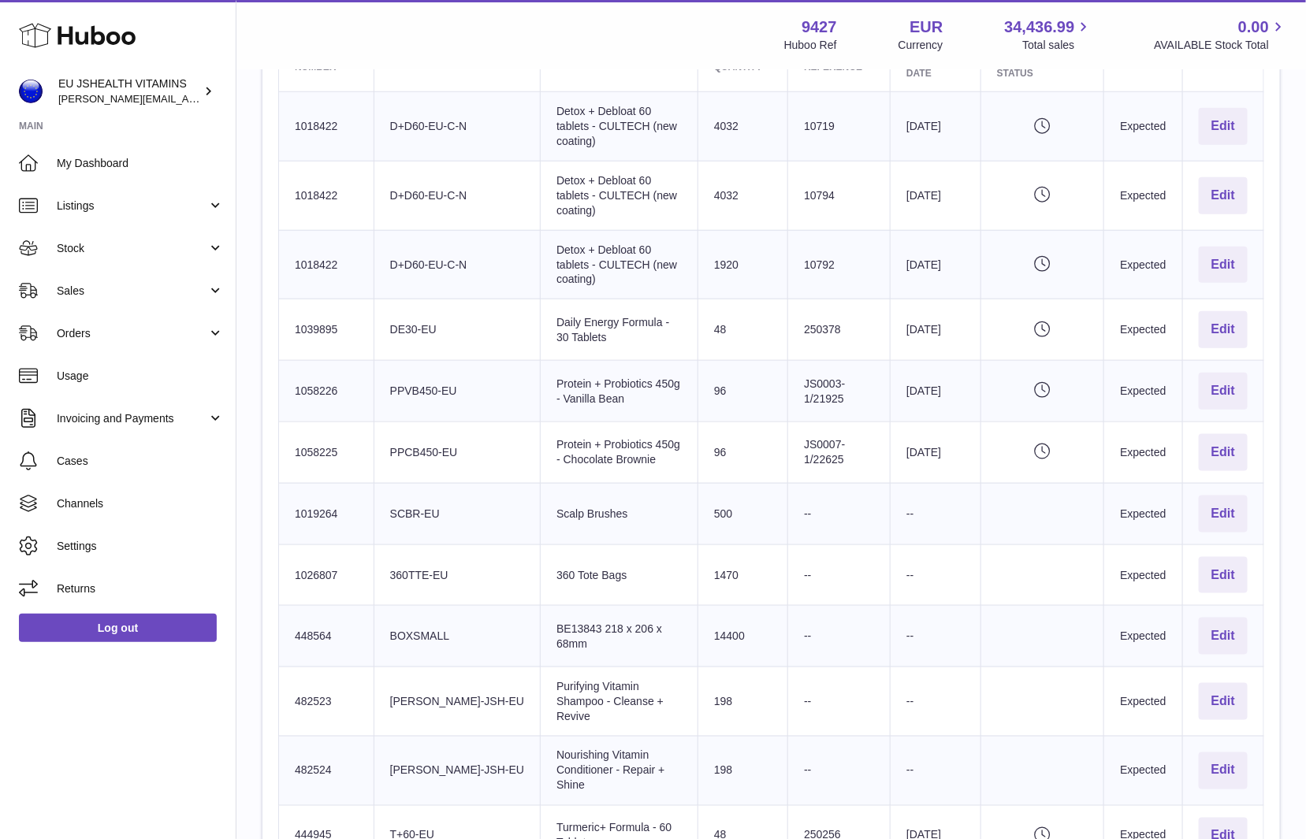
scroll to position [591, 0]
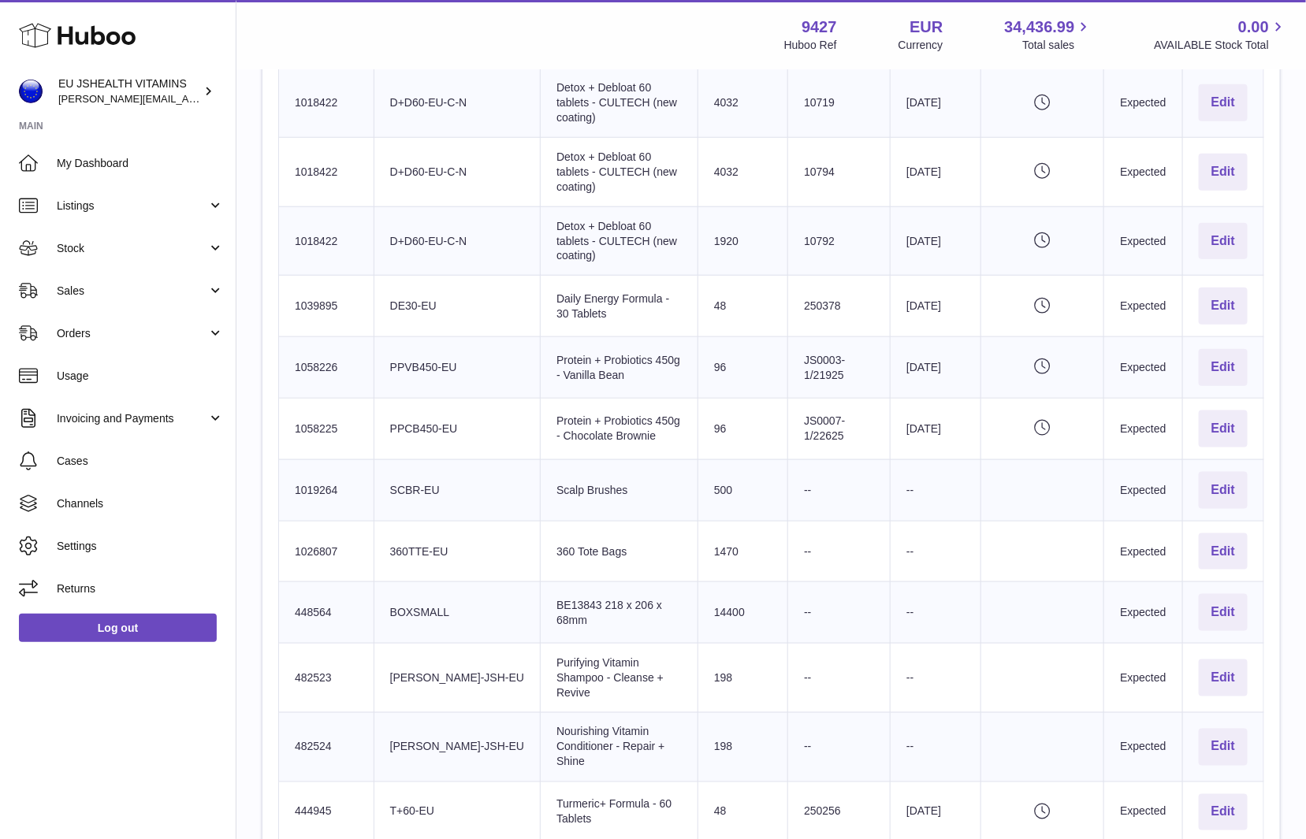
click at [616, 412] on td "Product title Protein + Probiotics 450g - Chocolate Brownie" at bounding box center [620, 428] width 158 height 61
drag, startPoint x: 578, startPoint y: 354, endPoint x: 548, endPoint y: 337, distance: 34.2
click at [548, 337] on td "Product title Protein + Probiotics 450g - Vanilla Bean" at bounding box center [620, 367] width 158 height 61
copy td "+ Probiotics 450g - Vanilla Bean"
click at [301, 337] on td "Huboo SKU Number 1058226" at bounding box center [326, 367] width 95 height 61
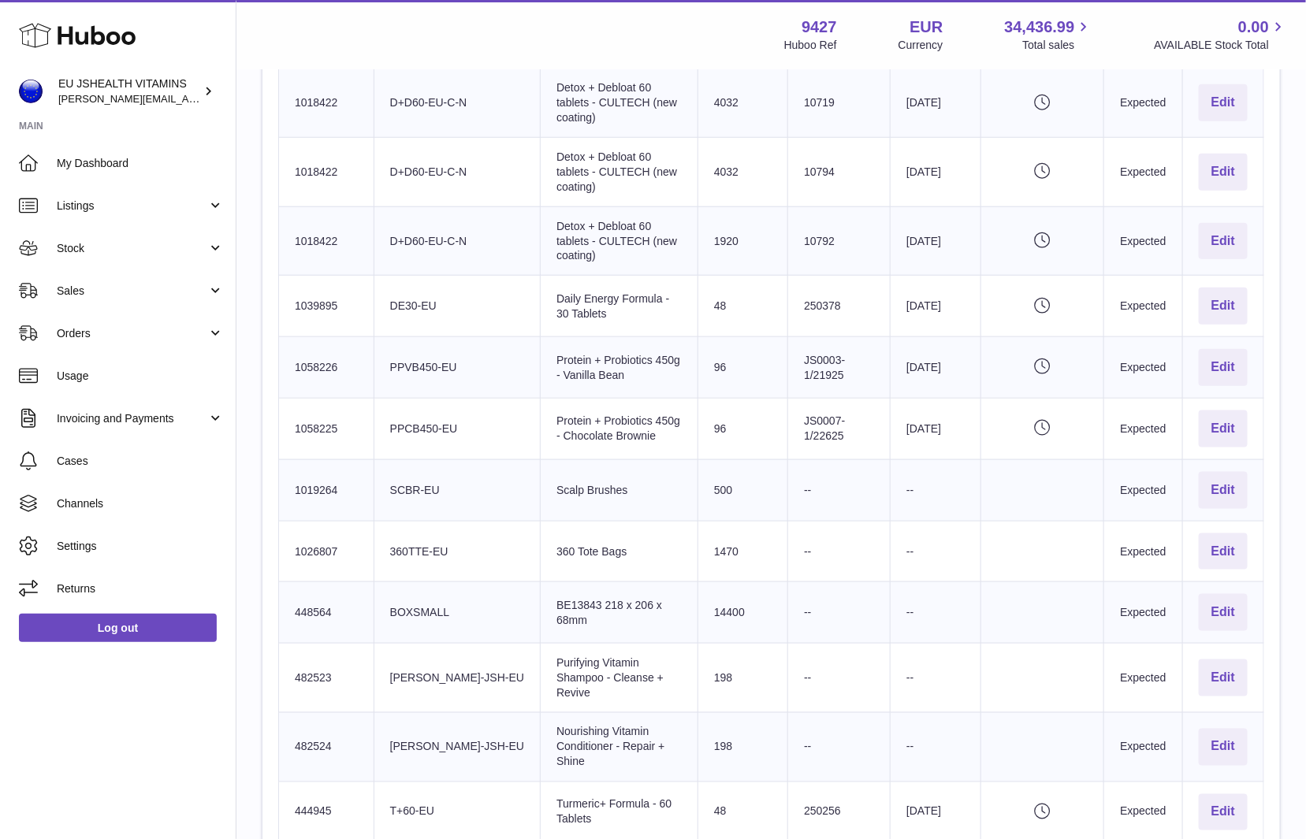
click at [301, 337] on td "Huboo SKU Number 1058226" at bounding box center [326, 367] width 95 height 61
copy td "1058226"
click at [550, 459] on td "Product title Scalp Brushes" at bounding box center [620, 489] width 158 height 61
drag, startPoint x: 603, startPoint y: 422, endPoint x: 545, endPoint y: 395, distance: 63.8
click at [545, 398] on td "Product title Protein + Probiotics 450g - Chocolate Brownie" at bounding box center [620, 428] width 158 height 61
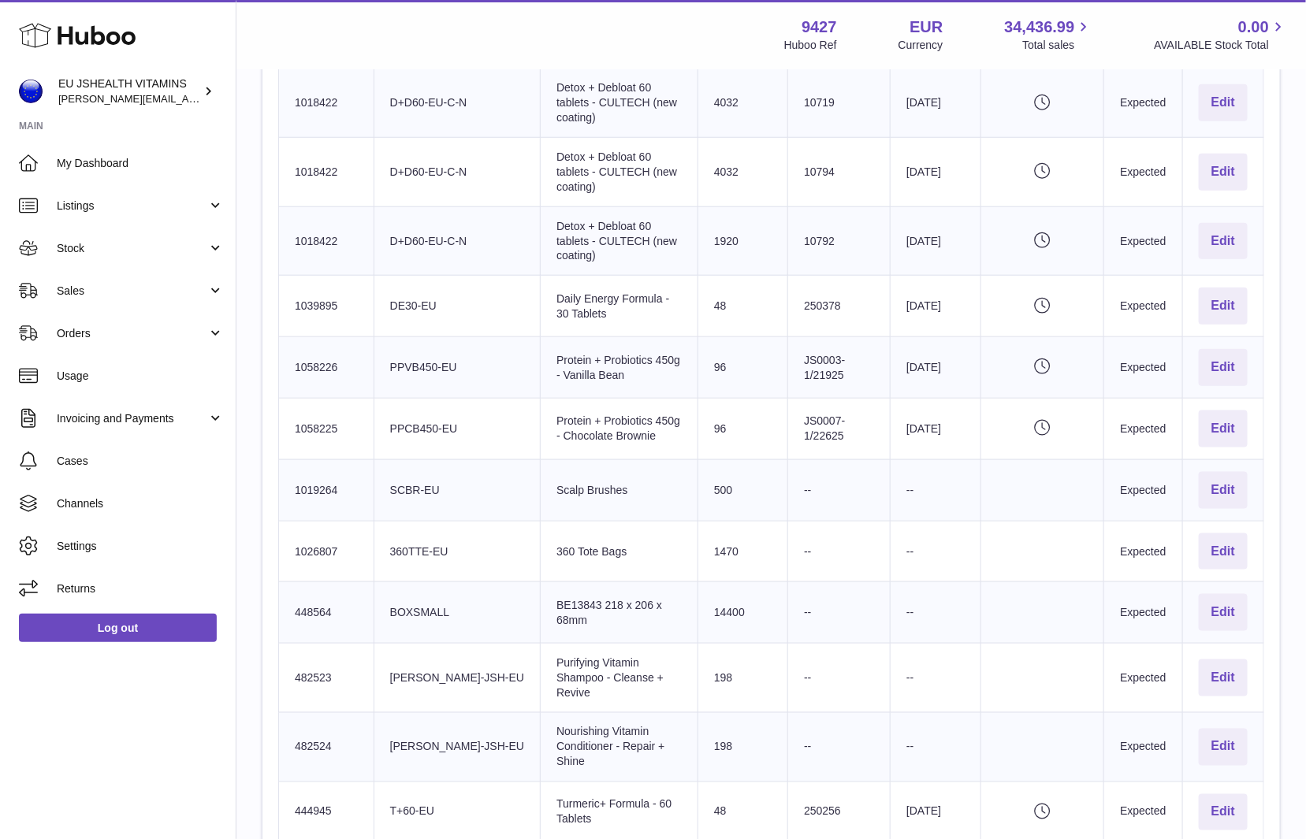
copy td "+ Probiotics 450g - Chocolate Brownie"
click at [329, 415] on td "Huboo SKU Number 1058225" at bounding box center [326, 428] width 95 height 61
click at [329, 413] on td "Huboo SKU Number 1058225" at bounding box center [326, 428] width 95 height 61
click at [323, 408] on td "Huboo SKU Number 1058225" at bounding box center [326, 428] width 95 height 61
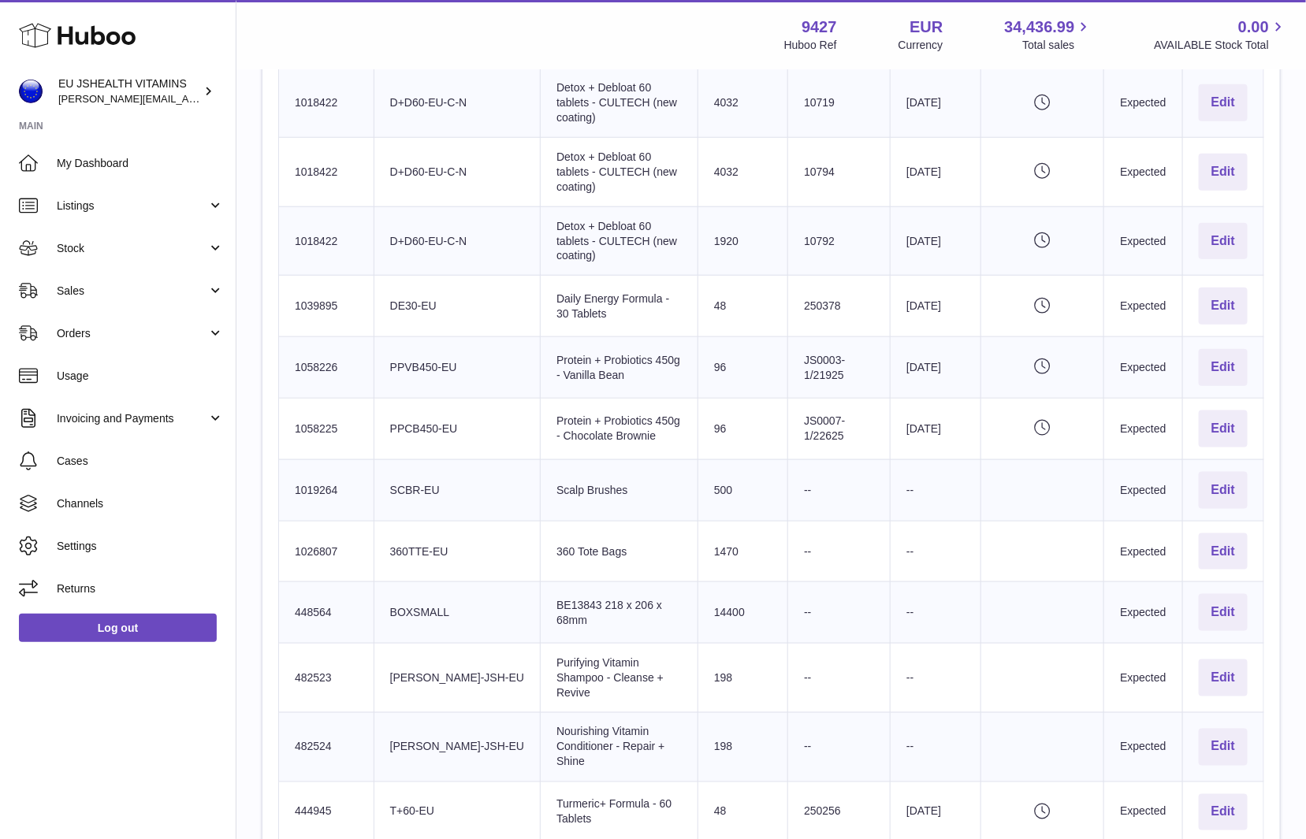
click at [323, 408] on td "Huboo SKU Number 1058225" at bounding box center [326, 428] width 95 height 61
copy td "1058225"
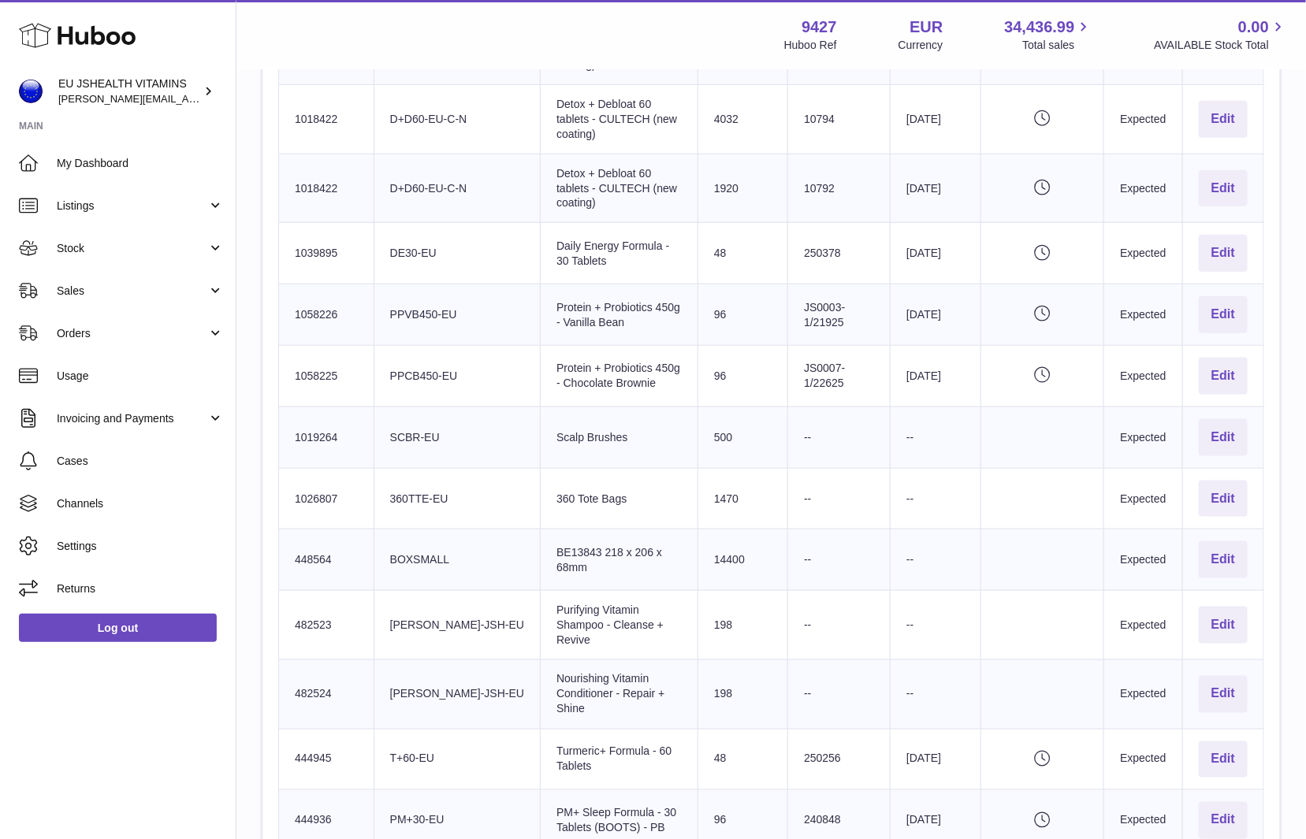
scroll to position [682, 0]
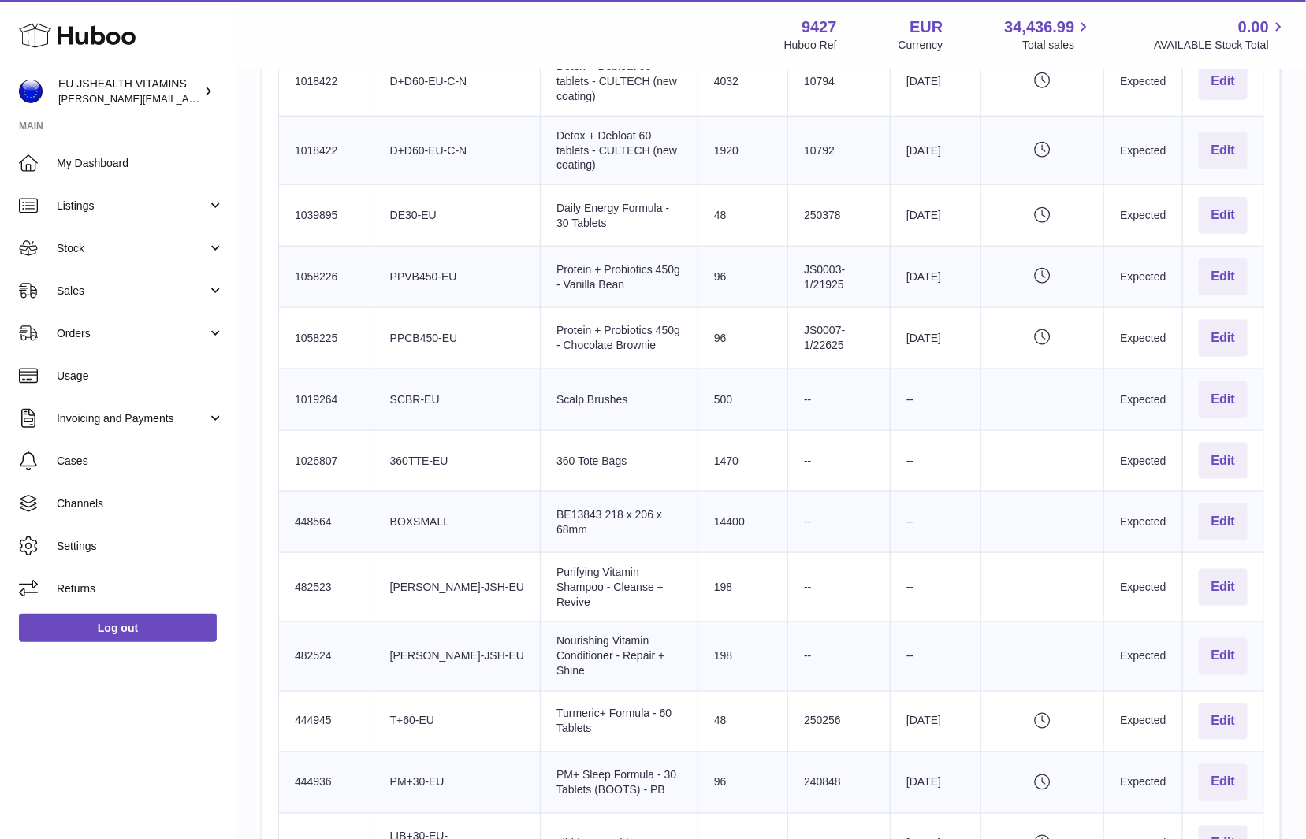
click at [580, 370] on td "Product title Scalp Brushes" at bounding box center [620, 399] width 158 height 61
click at [307, 369] on td "Huboo SKU Number 1019264" at bounding box center [326, 399] width 95 height 61
copy td "1019264"
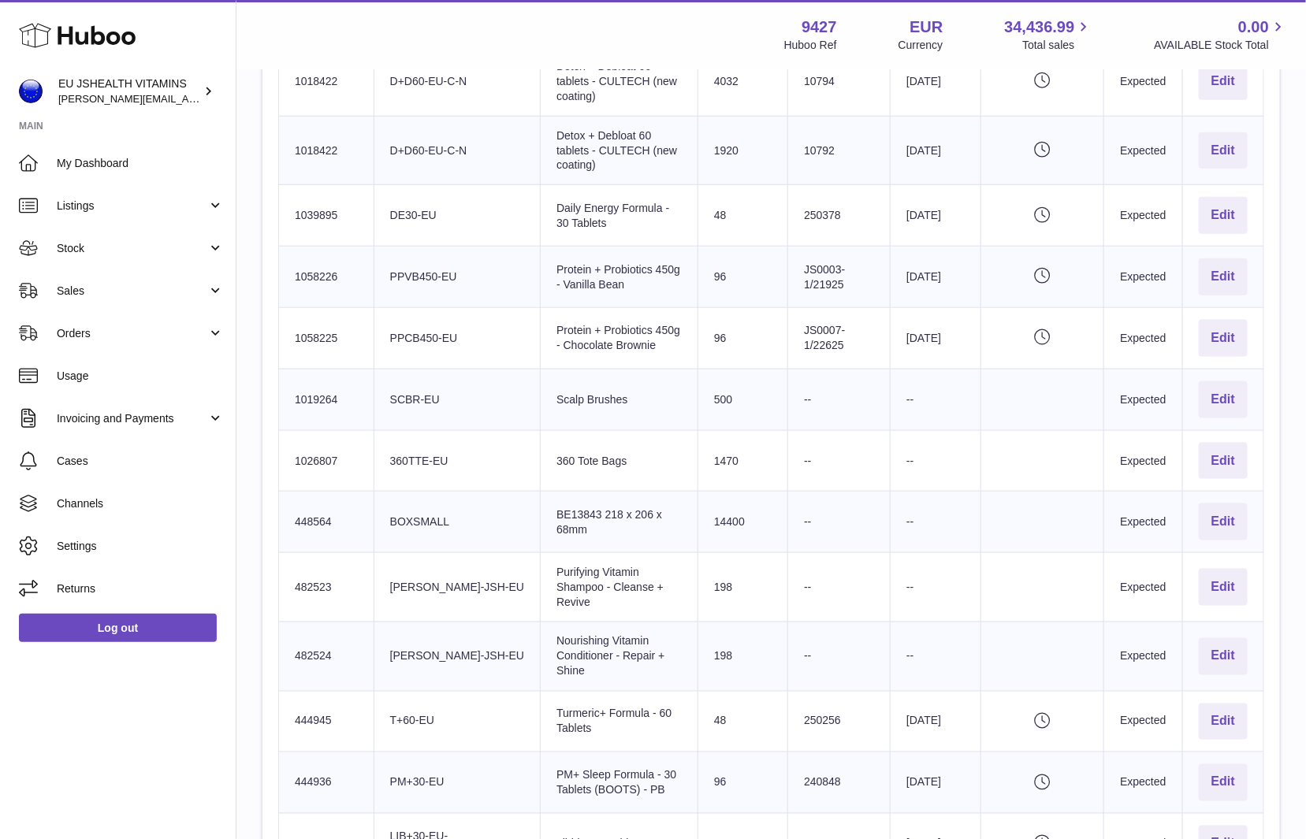
click at [563, 430] on td "Product title 360 Tote Bags" at bounding box center [620, 460] width 158 height 61
click at [319, 432] on td "Huboo SKU Number 1026807" at bounding box center [326, 460] width 95 height 61
copy td "1026807"
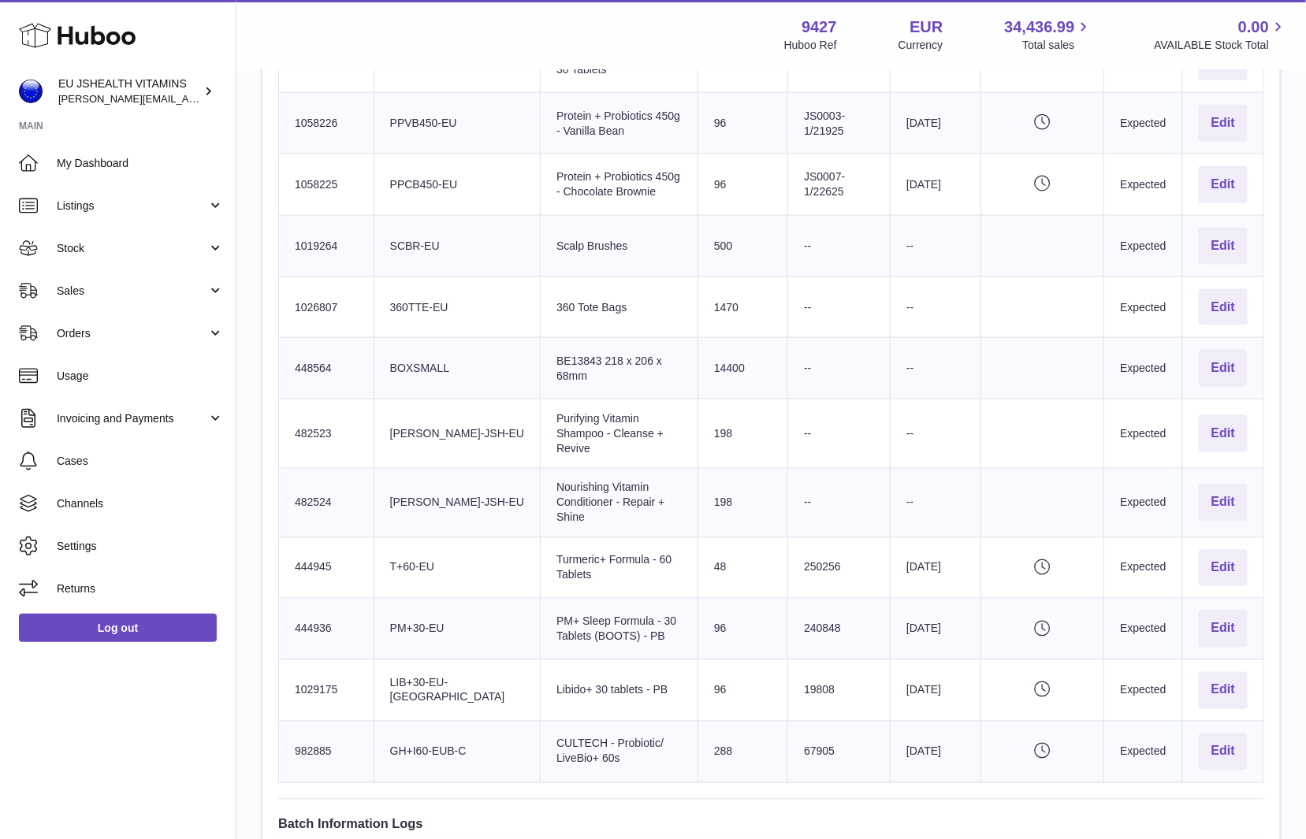
scroll to position [853, 0]
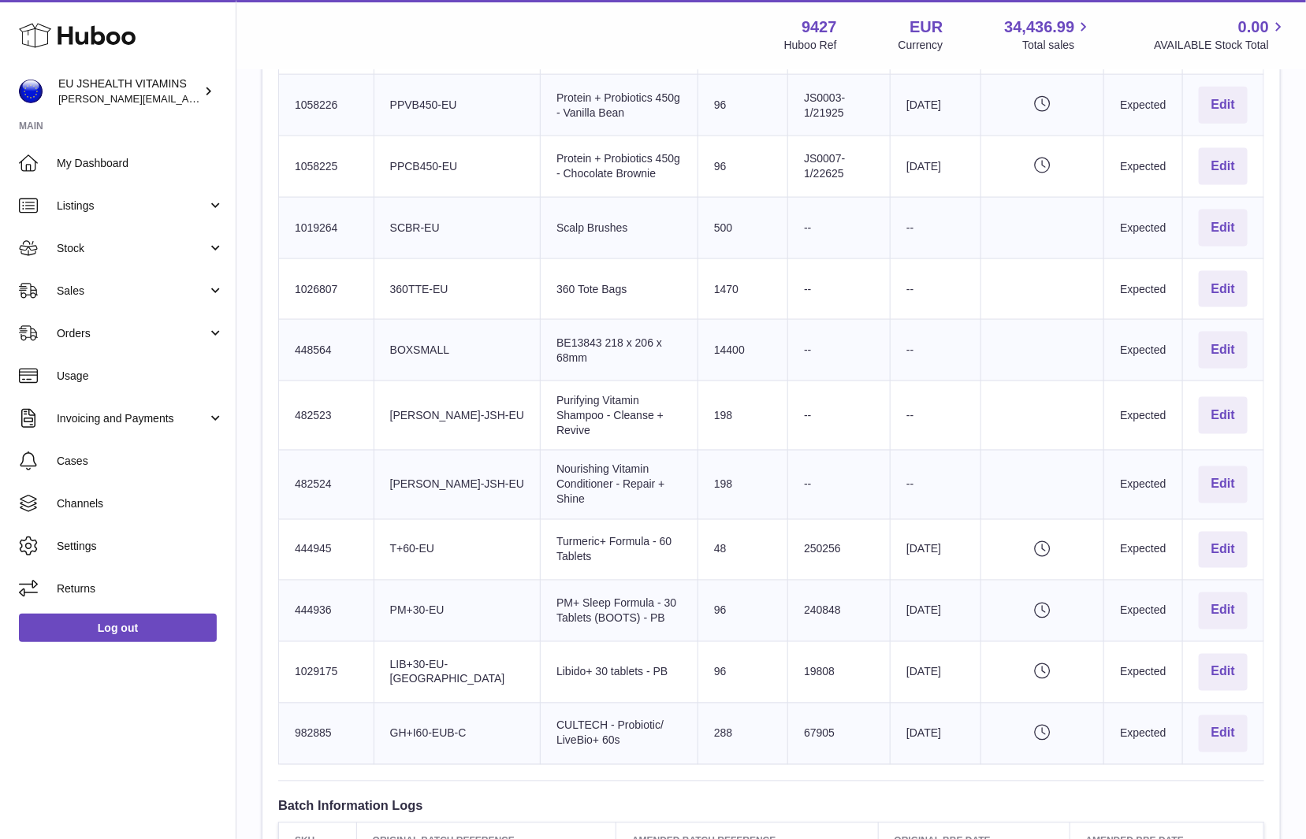
click at [552, 450] on td "Product title Nourishing Vitamin Conditioner - Repair + Shine" at bounding box center [620, 484] width 158 height 69
click at [642, 321] on td "Product title BE13843 218 x 206 x 68mm" at bounding box center [620, 350] width 158 height 61
drag, startPoint x: 647, startPoint y: 321, endPoint x: 522, endPoint y: 322, distance: 125.3
click at [541, 322] on td "Product title BE13843 218 x 206 x 68mm" at bounding box center [620, 350] width 158 height 61
drag, startPoint x: 608, startPoint y: 396, endPoint x: 515, endPoint y: 375, distance: 96.2
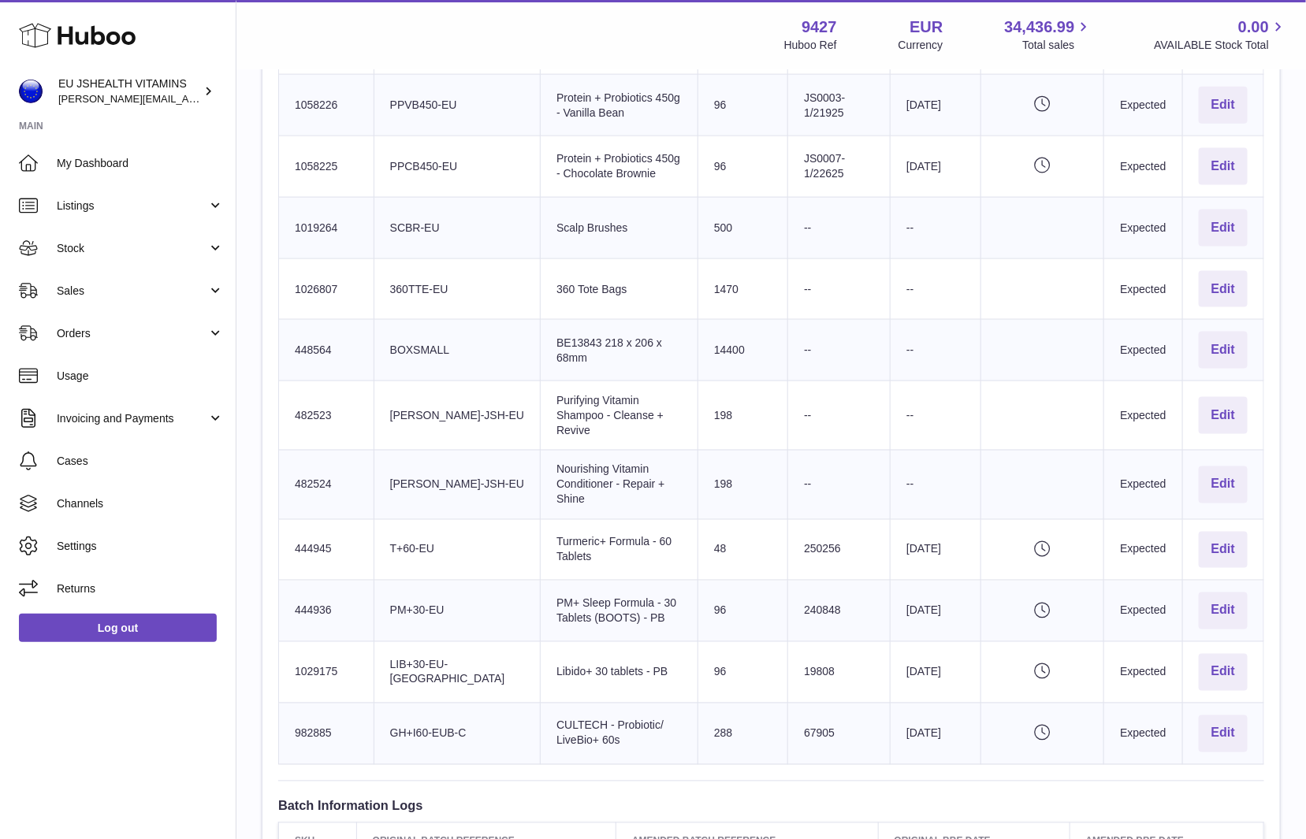
click at [541, 381] on td "Product title Purifying Vitamin Shampoo - Cleanse + Revive" at bounding box center [620, 415] width 158 height 69
click at [310, 389] on td "Huboo SKU Number 482523" at bounding box center [326, 415] width 95 height 69
click at [561, 519] on td "Product title Turmeric+ Formula - 60 Tablets" at bounding box center [620, 549] width 158 height 61
drag, startPoint x: 650, startPoint y: 455, endPoint x: 508, endPoint y: 434, distance: 143.3
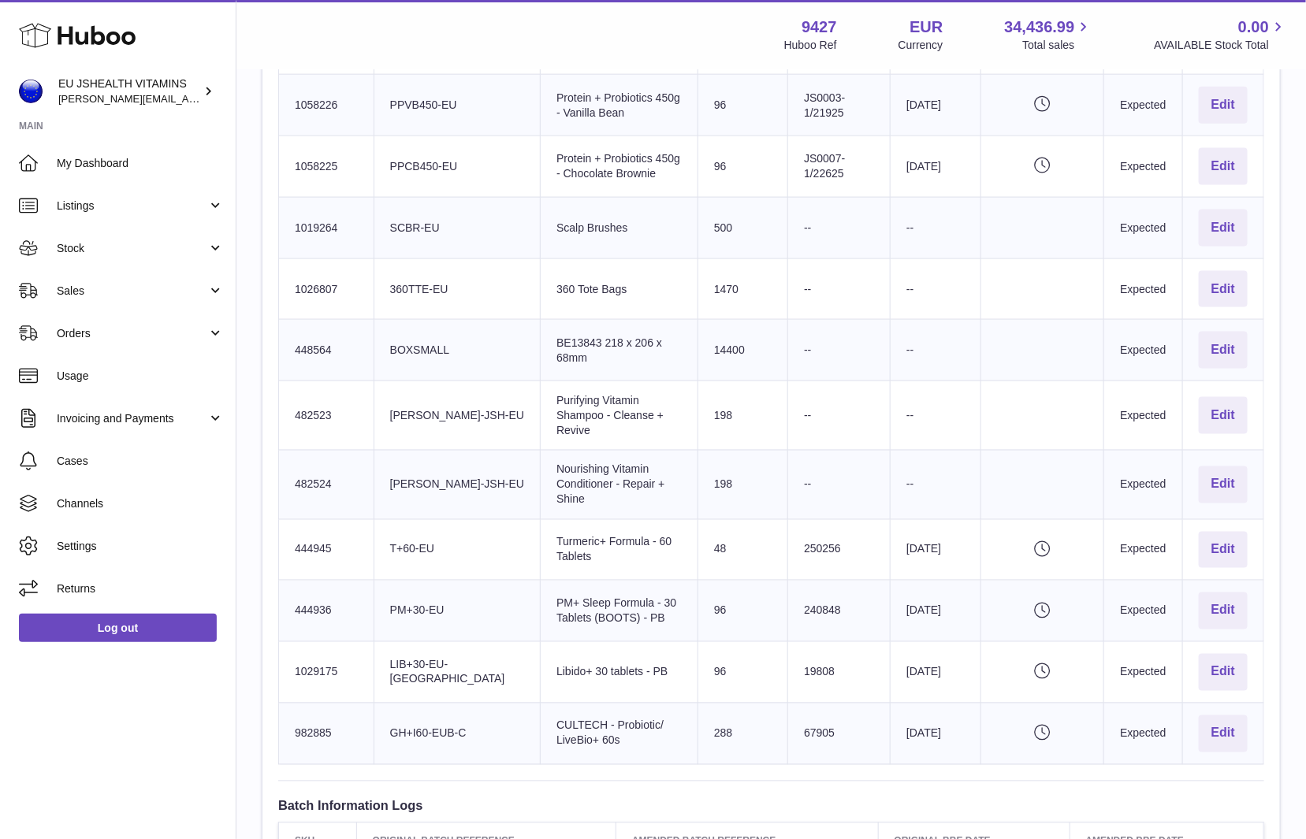
click at [541, 450] on td "Product title Nourishing Vitamin Conditioner - Repair + Shine" at bounding box center [620, 484] width 158 height 69
click at [698, 329] on td "Sent Quantity 14400" at bounding box center [743, 350] width 90 height 61
drag, startPoint x: 671, startPoint y: 455, endPoint x: 517, endPoint y: 437, distance: 155.5
click at [541, 450] on td "Product title Nourishing Vitamin Conditioner - Repair + Shine" at bounding box center [620, 484] width 158 height 69
click at [302, 450] on td "Huboo SKU Number 482524" at bounding box center [326, 484] width 95 height 69
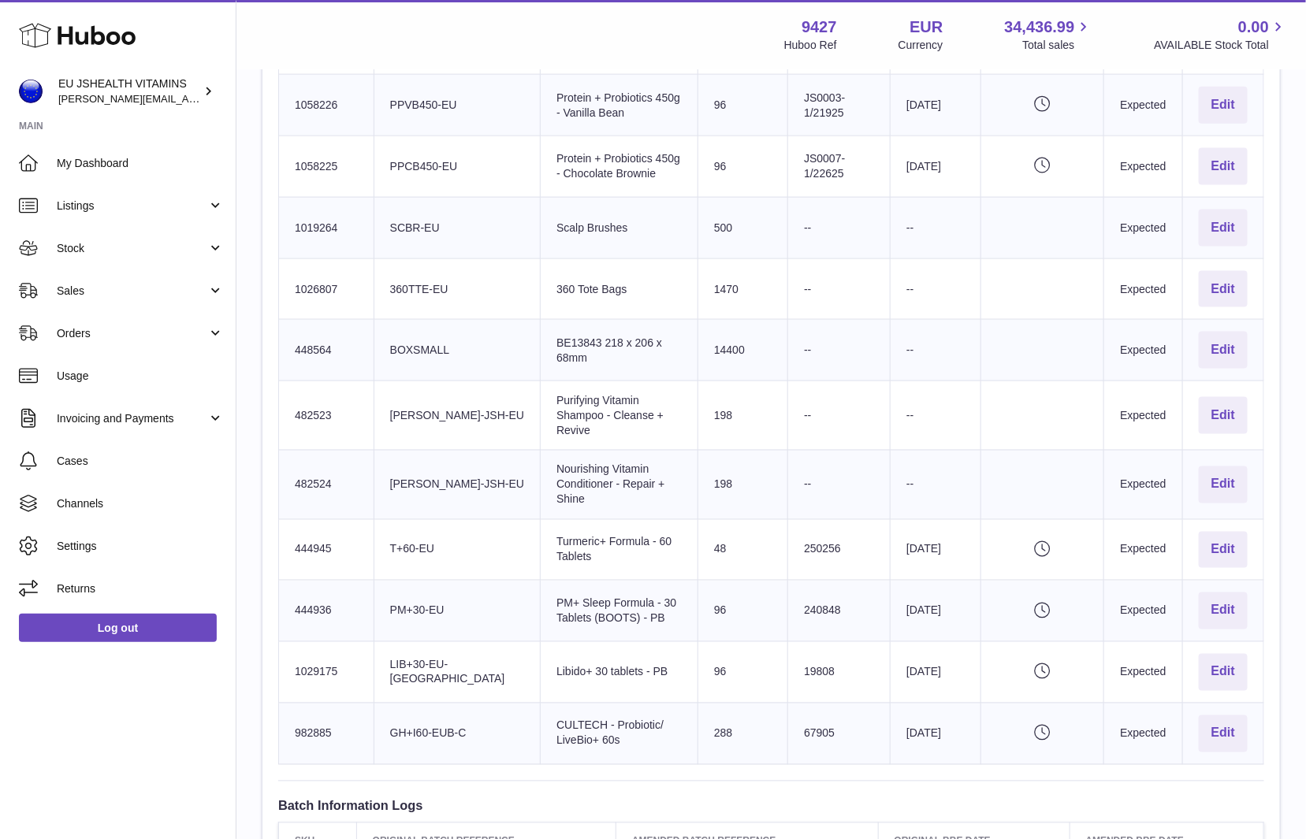
click at [302, 450] on td "Huboo SKU Number 482524" at bounding box center [326, 484] width 95 height 69
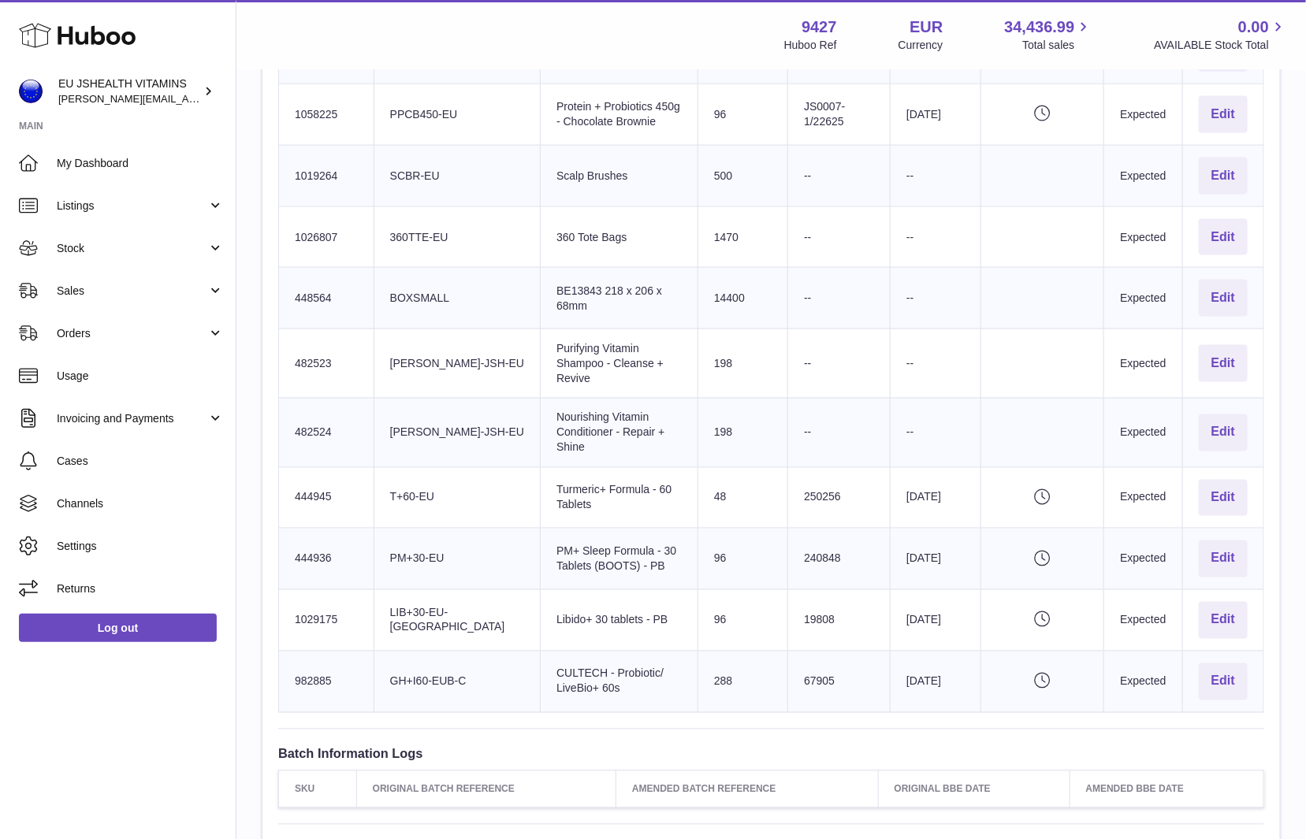
click at [541, 529] on td "Product title PM+ Sleep Formula - 30 Tablets (BOOTS) - PB" at bounding box center [620, 559] width 158 height 61
drag, startPoint x: 545, startPoint y: 482, endPoint x: 515, endPoint y: 452, distance: 42.9
click at [541, 467] on td "Product title Turmeric+ Formula - 60 Tablets" at bounding box center [620, 497] width 158 height 61
click at [317, 467] on td "Huboo SKU Number 444945" at bounding box center [326, 497] width 95 height 61
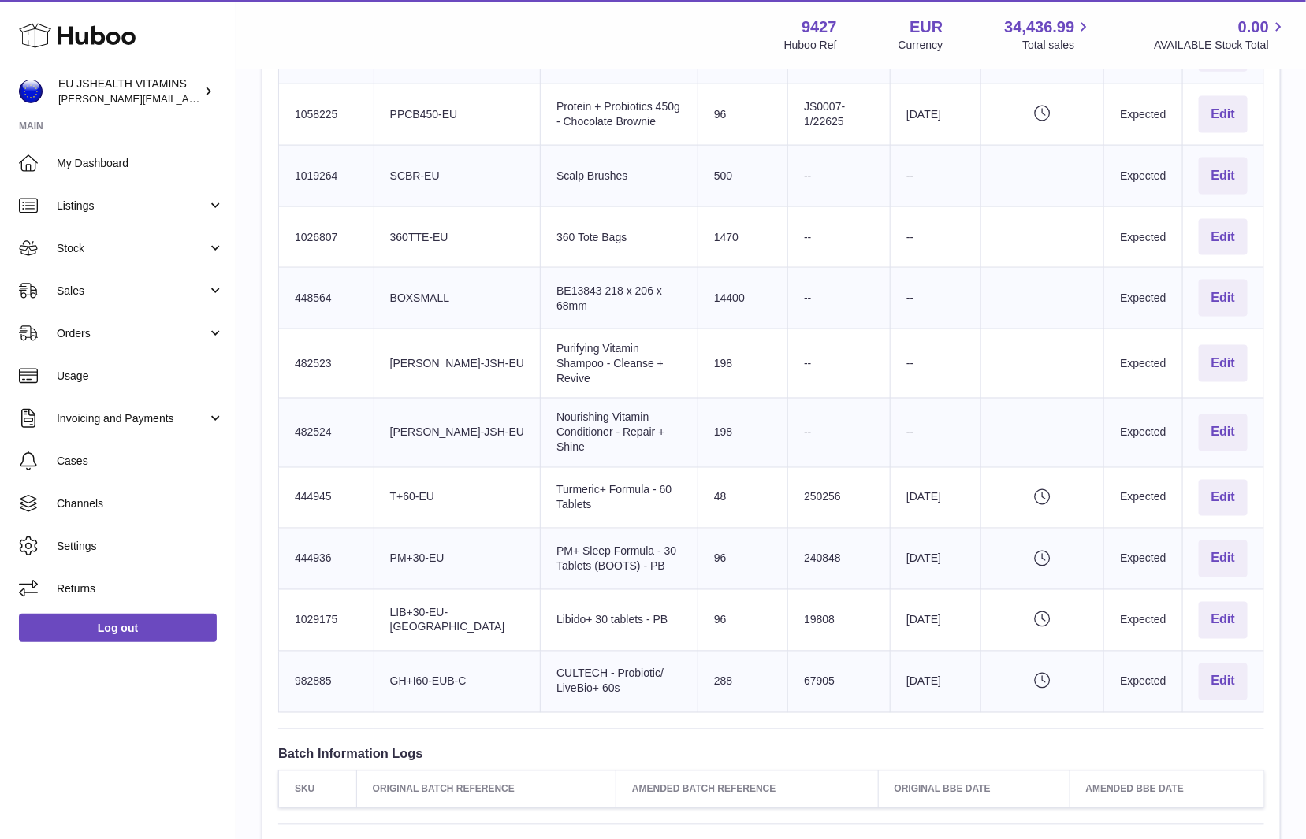
drag, startPoint x: 622, startPoint y: 522, endPoint x: 520, endPoint y: 509, distance: 102.5
click at [541, 529] on td "Product title PM+ Sleep Formula - 30 Tablets (BOOTS) - PB" at bounding box center [620, 559] width 158 height 61
click at [329, 529] on td "Huboo SKU Number 444936" at bounding box center [326, 559] width 95 height 61
click at [311, 529] on td "Huboo SKU Number 444936" at bounding box center [326, 559] width 95 height 61
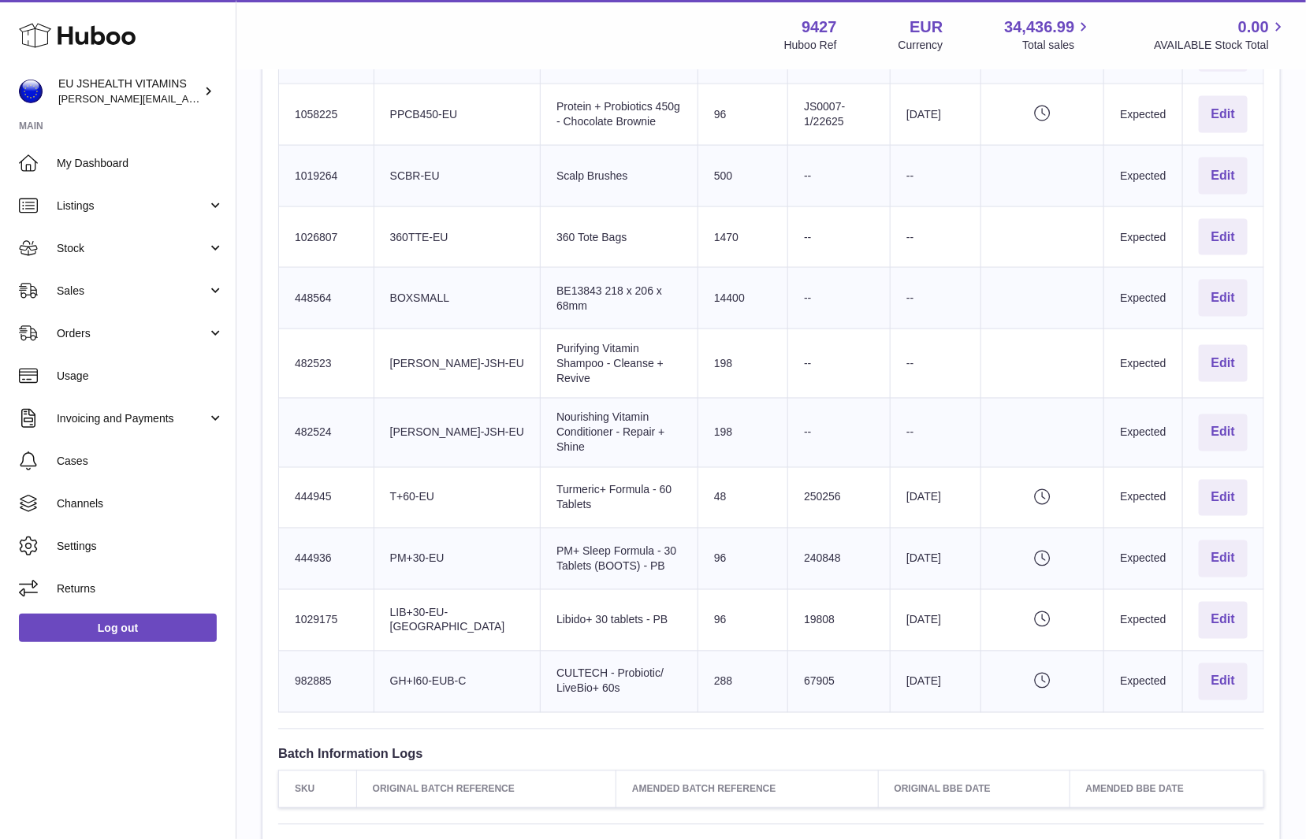
click at [311, 529] on td "Huboo SKU Number 444936" at bounding box center [326, 559] width 95 height 61
drag, startPoint x: 638, startPoint y: 571, endPoint x: 537, endPoint y: 571, distance: 100.1
click at [541, 590] on td "Product title Libido+ 30 tablets - PB" at bounding box center [620, 620] width 158 height 61
click at [614, 590] on td "Product title Libido+ 30 tablets - PB" at bounding box center [620, 620] width 158 height 61
drag, startPoint x: 628, startPoint y: 573, endPoint x: 515, endPoint y: 574, distance: 113.5
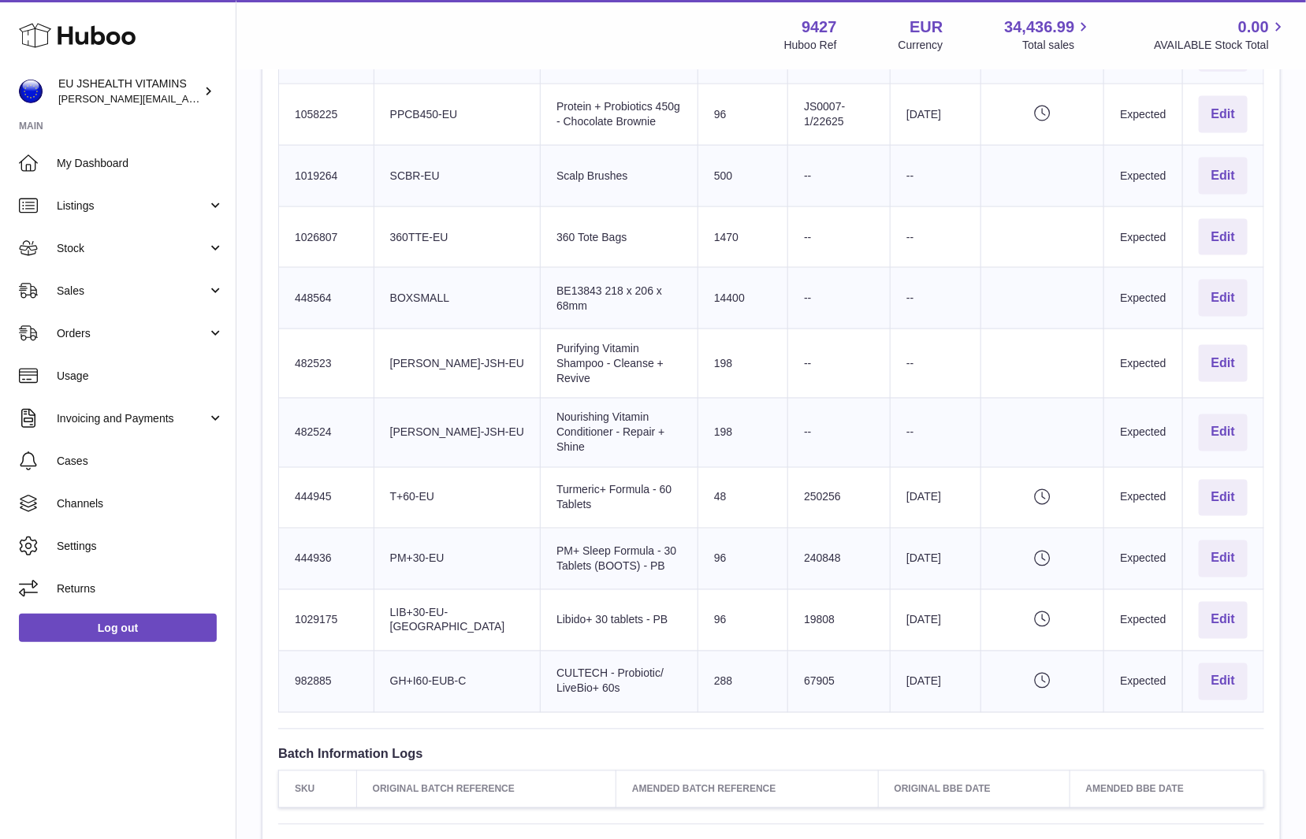
click at [541, 590] on td "Product title Libido+ 30 tablets - PB" at bounding box center [620, 620] width 158 height 61
click at [312, 590] on td "Huboo SKU Number 1029175" at bounding box center [326, 620] width 95 height 61
drag, startPoint x: 588, startPoint y: 645, endPoint x: 516, endPoint y: 633, distance: 72.8
click at [541, 651] on td "Product title CULTECH - Probiotic/ LiveBio+ 60s" at bounding box center [620, 681] width 158 height 61
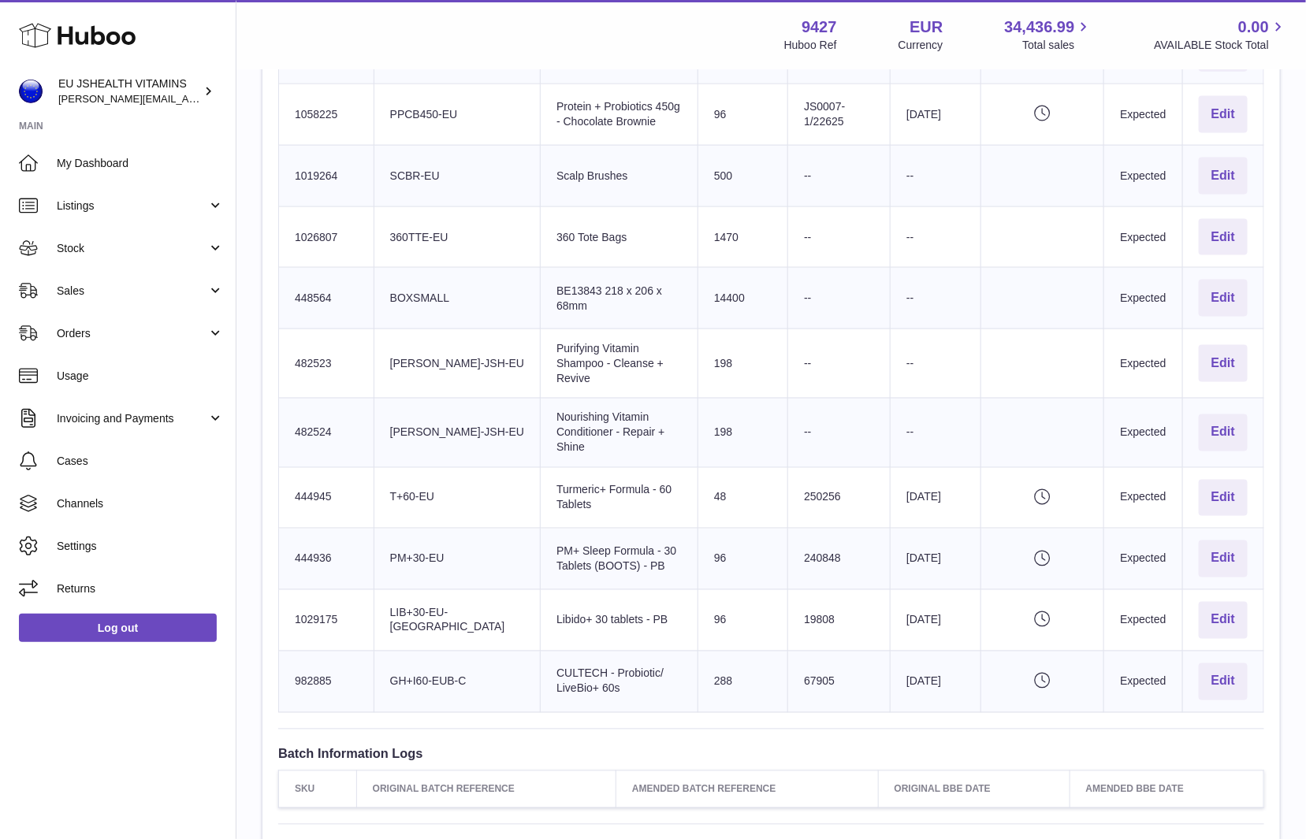
click at [307, 651] on td "Huboo SKU Number 982885" at bounding box center [326, 681] width 95 height 61
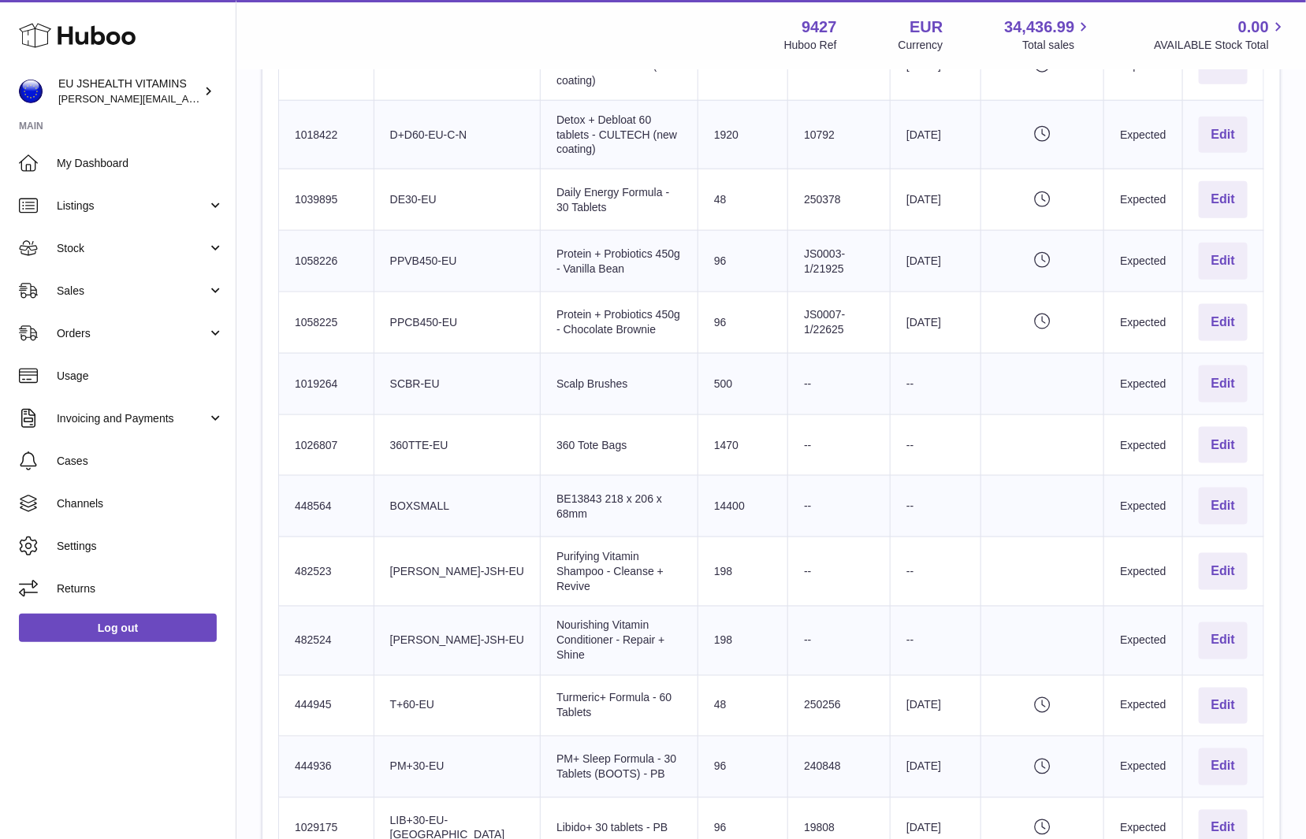
scroll to position [0, 0]
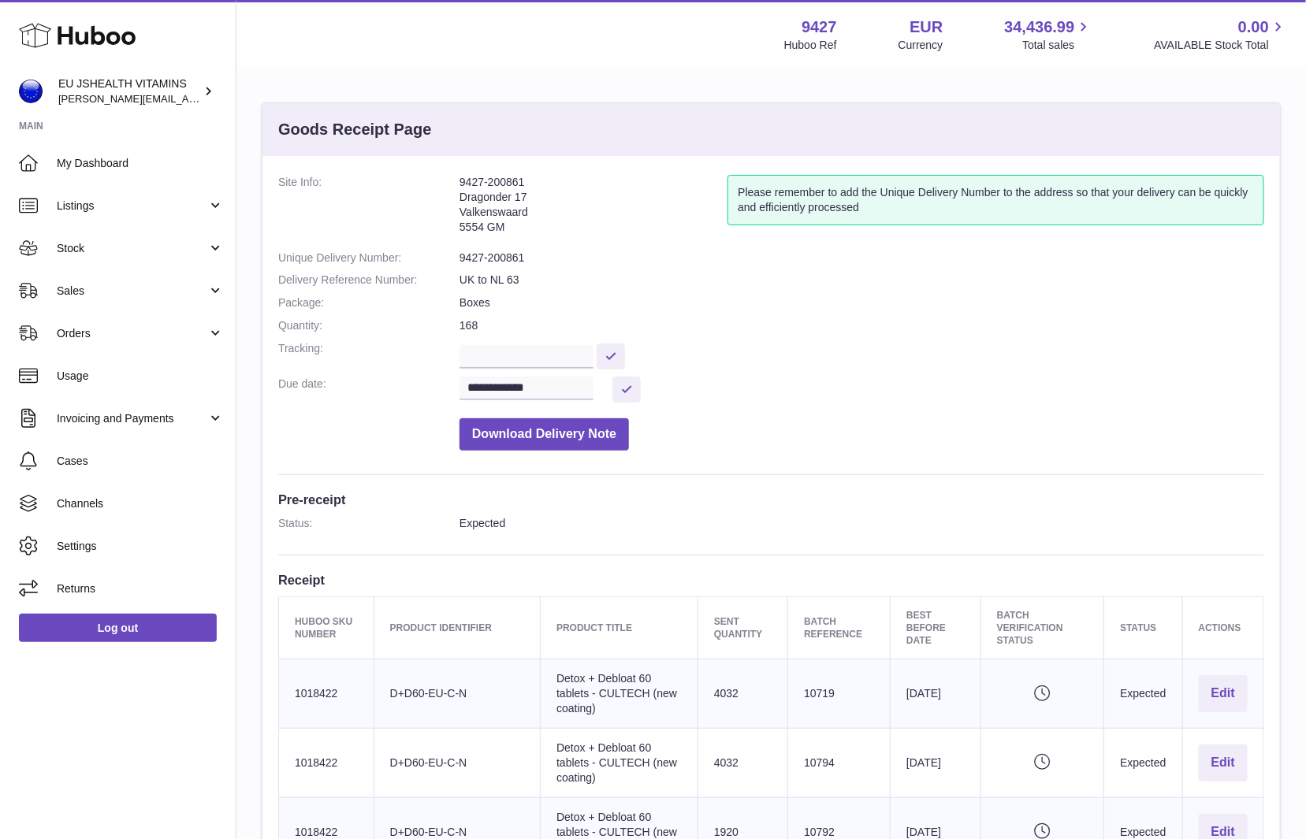
click at [478, 264] on dd "9427-200861" at bounding box center [861, 258] width 805 height 15
